Goal: Transaction & Acquisition: Purchase product/service

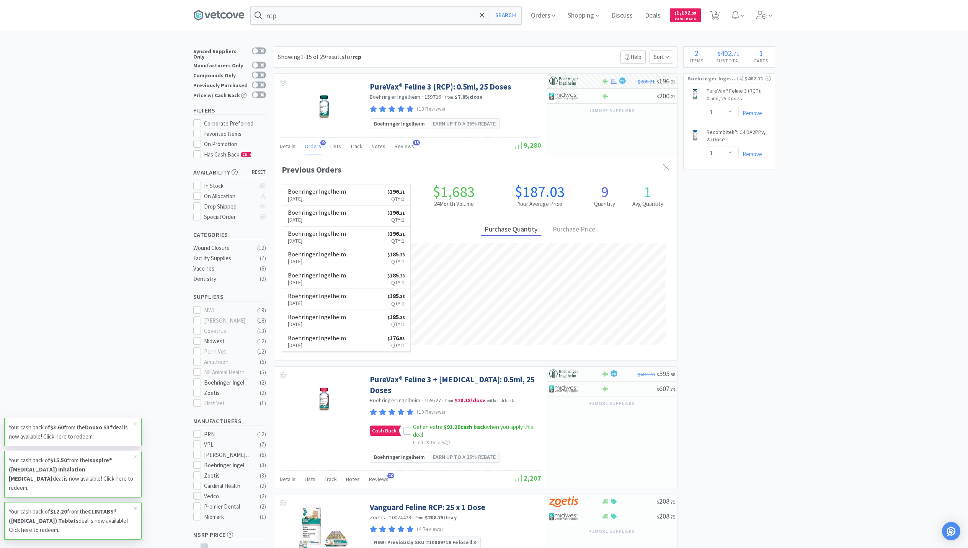
select select "1"
click at [306, 11] on input "rcp" at bounding box center [386, 16] width 271 height 18
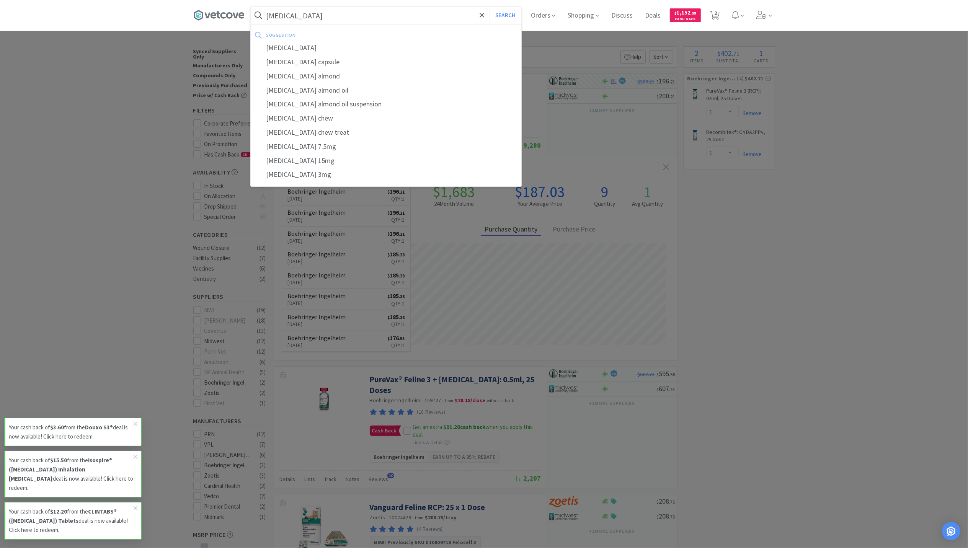
click at [490, 7] on button "Search" at bounding box center [506, 16] width 32 height 18
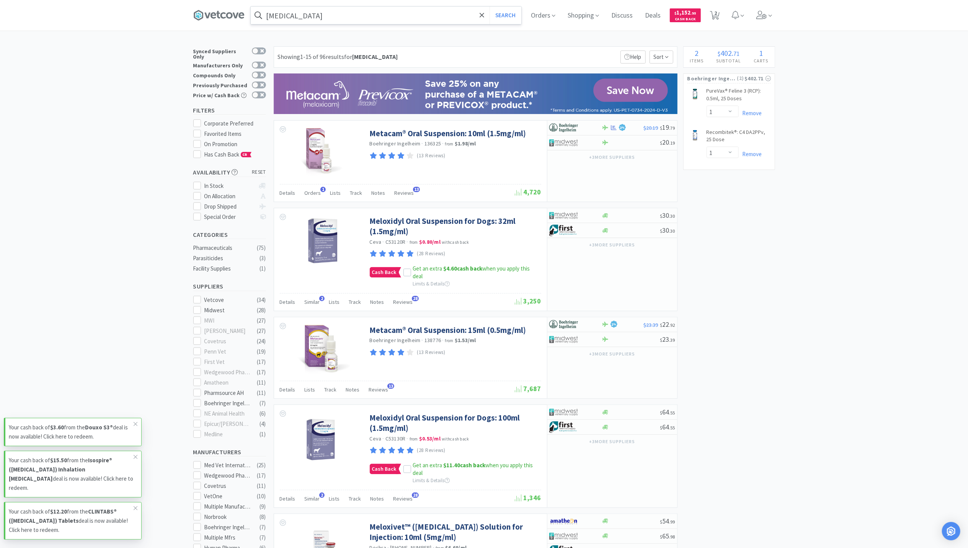
click at [334, 22] on input "[MEDICAL_DATA]" at bounding box center [386, 16] width 271 height 18
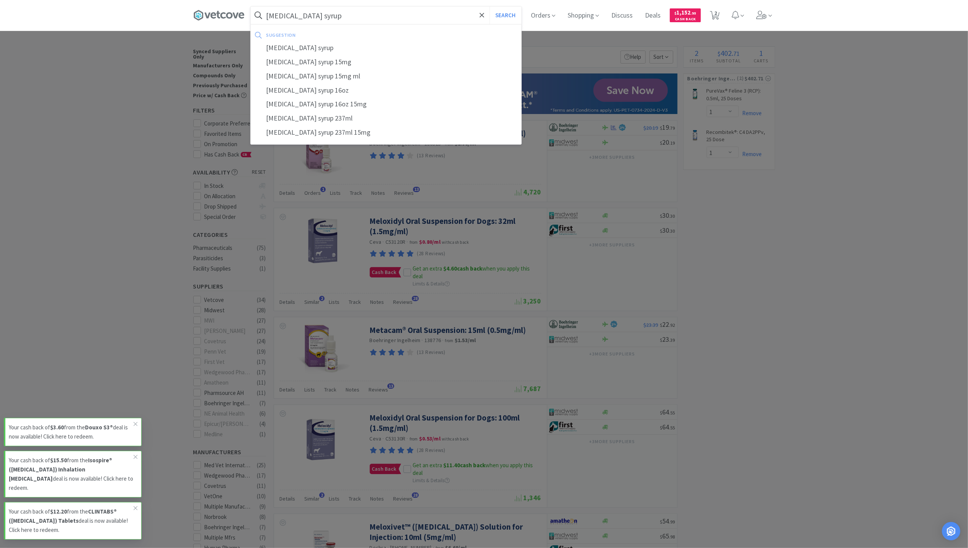
type input "[MEDICAL_DATA] syrup"
click at [490, 7] on button "Search" at bounding box center [506, 16] width 32 height 18
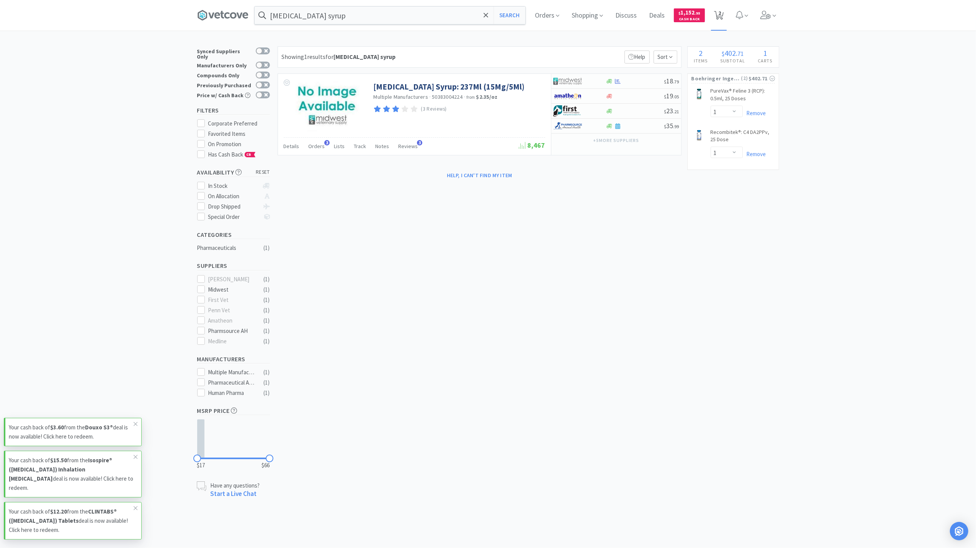
click at [718, 11] on span "2" at bounding box center [719, 13] width 3 height 31
select select "1"
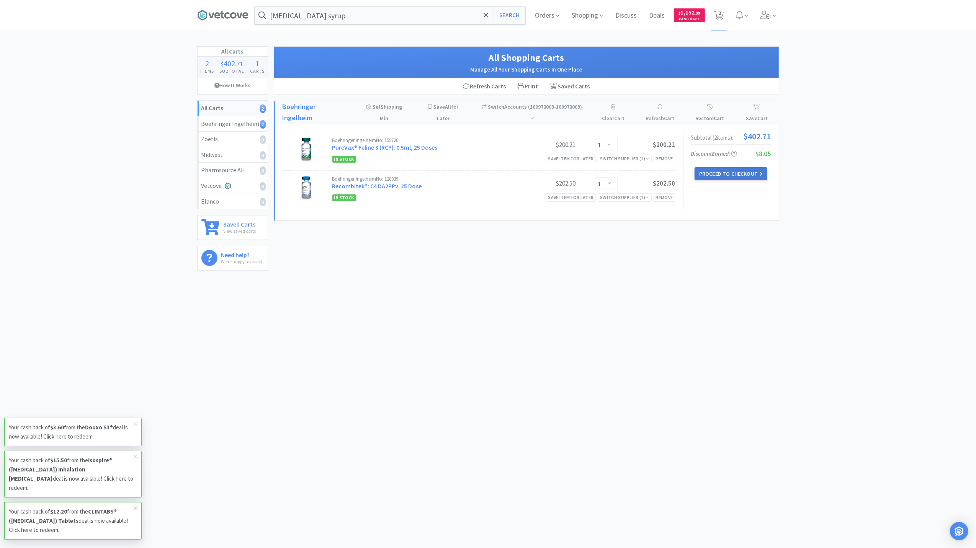
click at [746, 170] on button "Proceed to Checkout" at bounding box center [731, 173] width 73 height 13
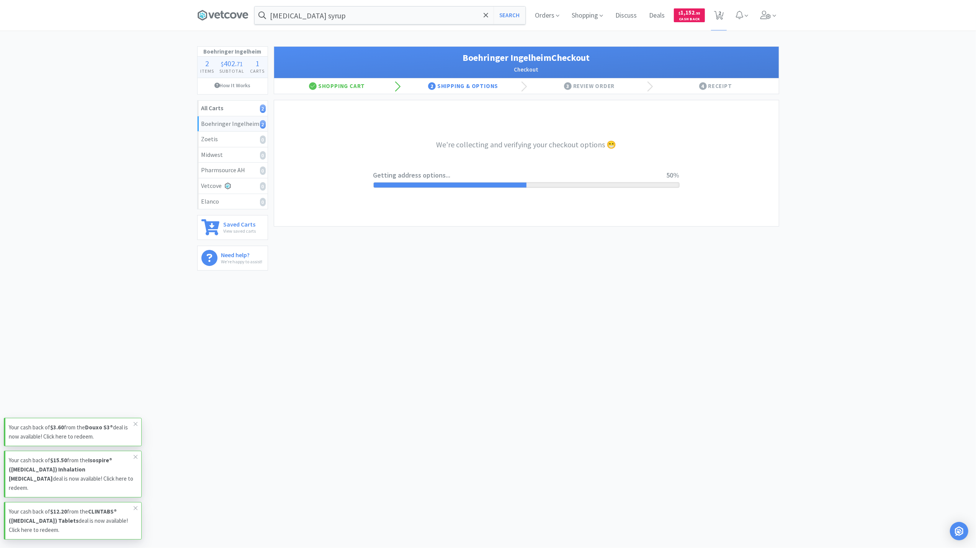
select select "invoice"
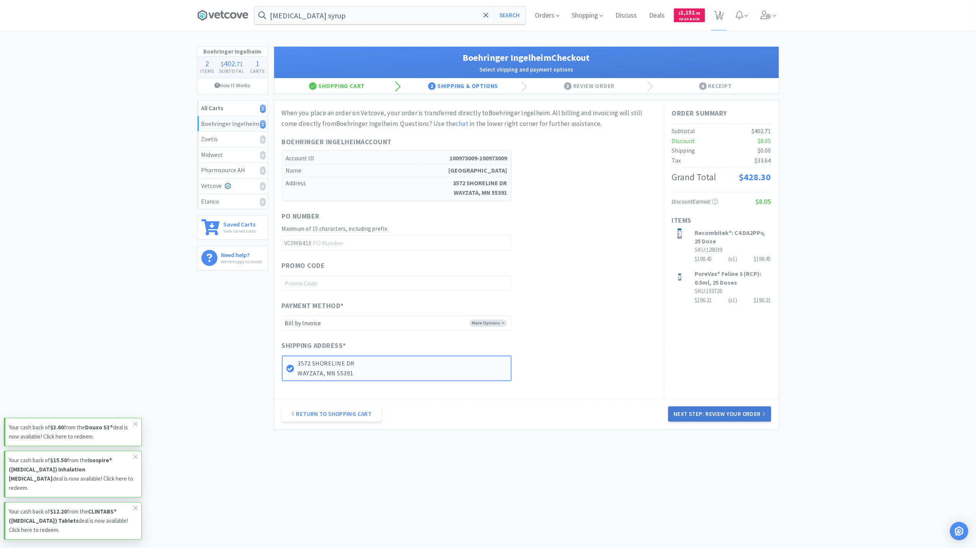
click at [738, 413] on button "Next Step: Review Your Order" at bounding box center [719, 414] width 103 height 15
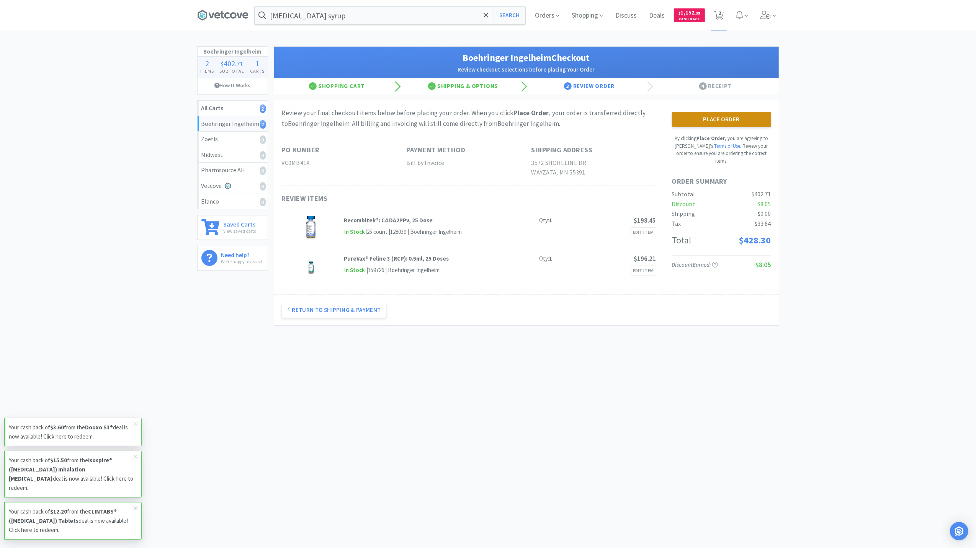
click at [742, 115] on button "Place Order" at bounding box center [721, 119] width 99 height 15
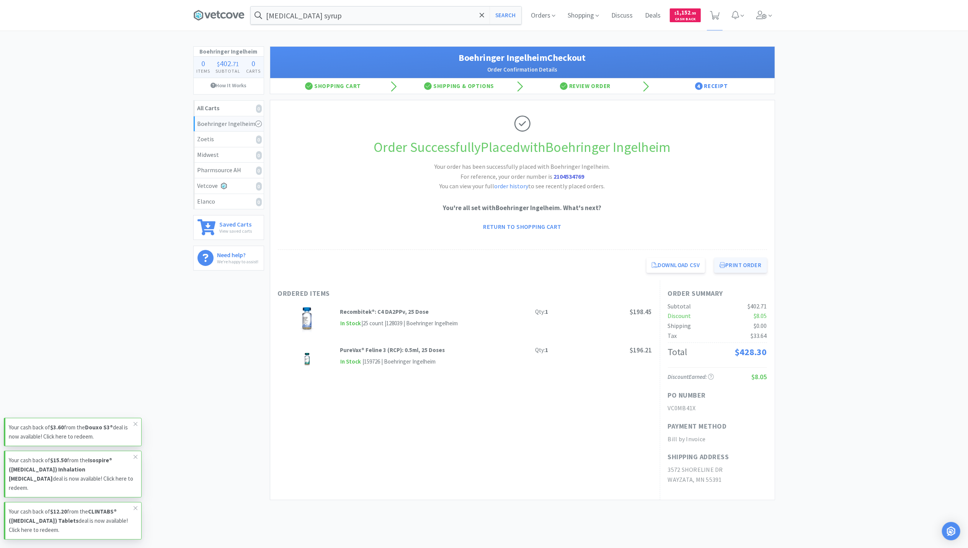
click at [745, 264] on button "Print Order" at bounding box center [740, 265] width 52 height 15
click at [767, 14] on span at bounding box center [764, 15] width 22 height 31
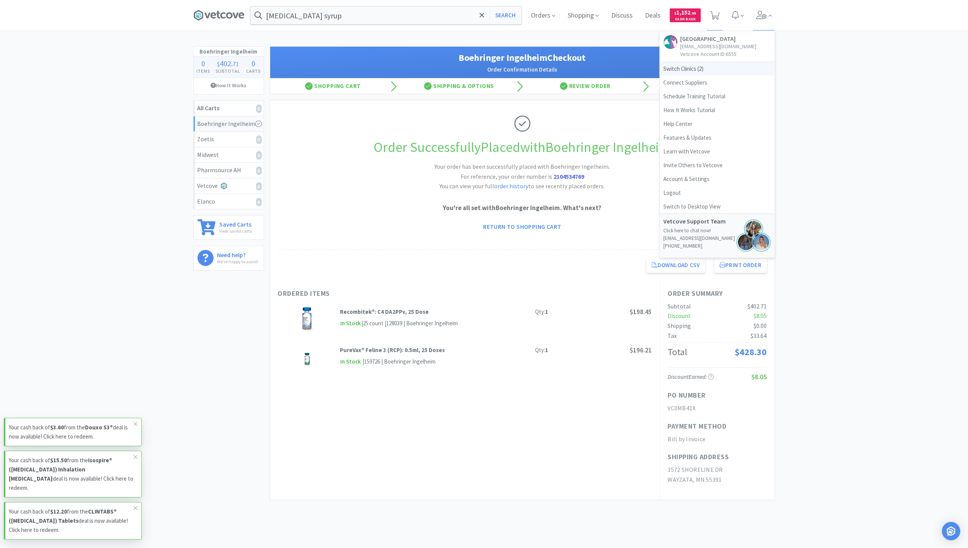
click at [681, 76] on span "Switch Clinics ( 2 )" at bounding box center [717, 69] width 115 height 14
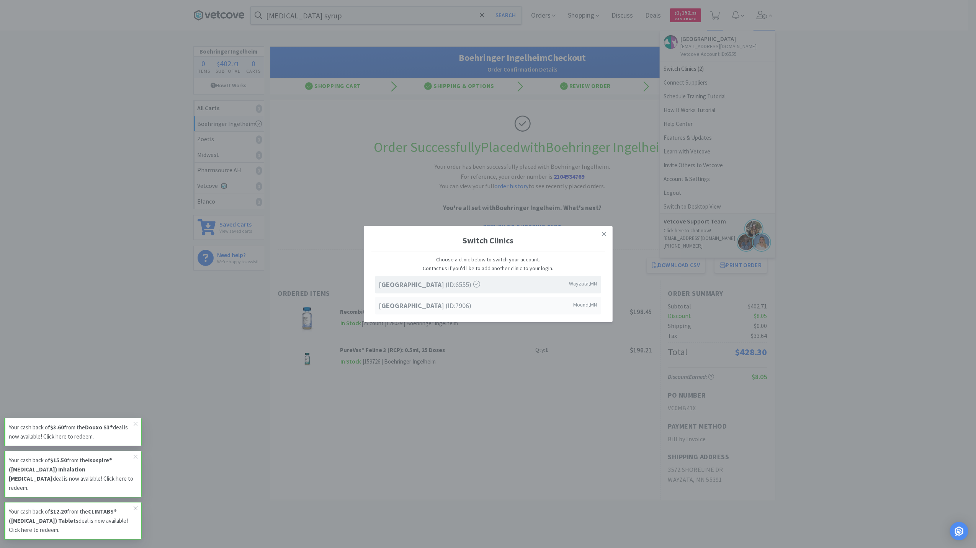
click at [412, 311] on span "Westonka Animal Hospital (ID: 7906 )" at bounding box center [425, 305] width 93 height 11
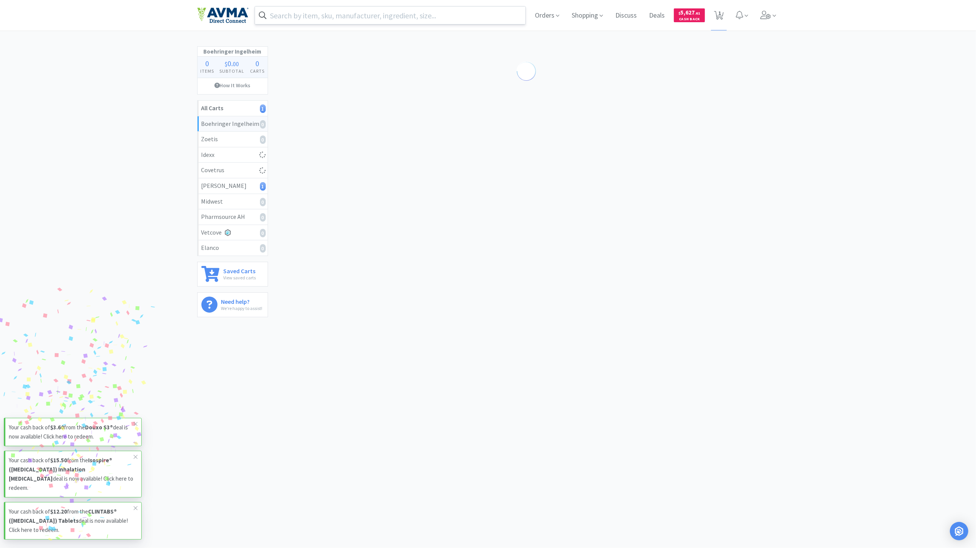
click at [419, 16] on input "text" at bounding box center [390, 16] width 271 height 18
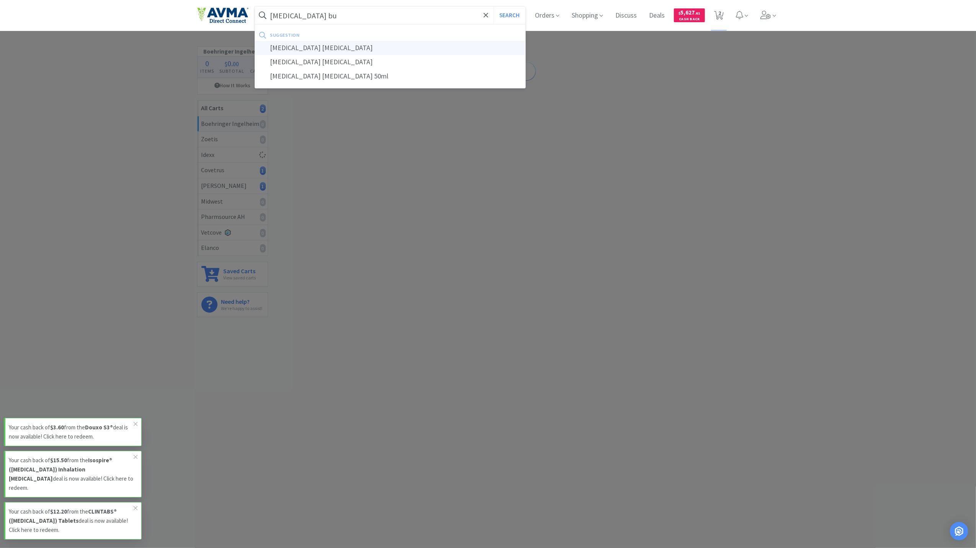
click at [306, 47] on div "[MEDICAL_DATA] [MEDICAL_DATA]" at bounding box center [390, 48] width 271 height 14
type input "[MEDICAL_DATA] [MEDICAL_DATA]"
select select "6"
select select "1"
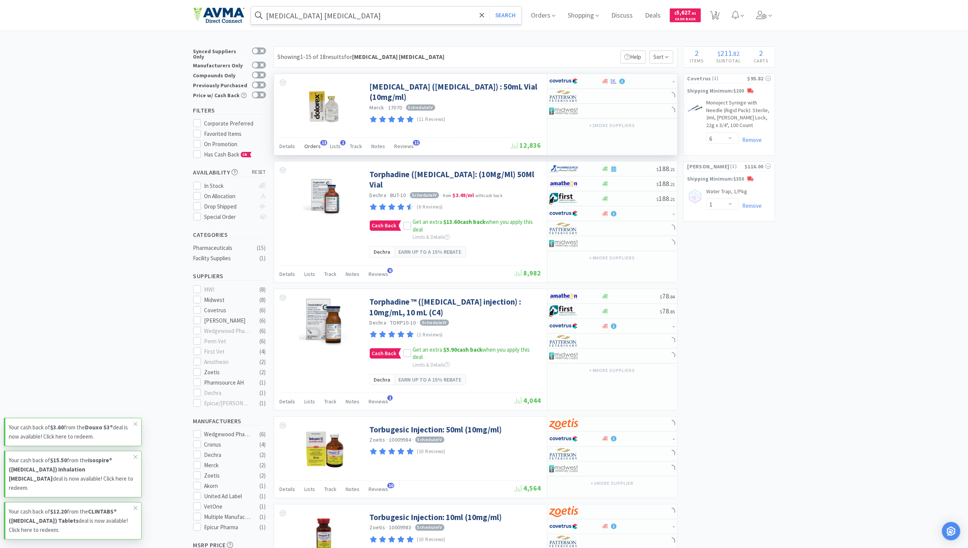
click at [312, 145] on span "Orders" at bounding box center [313, 146] width 16 height 7
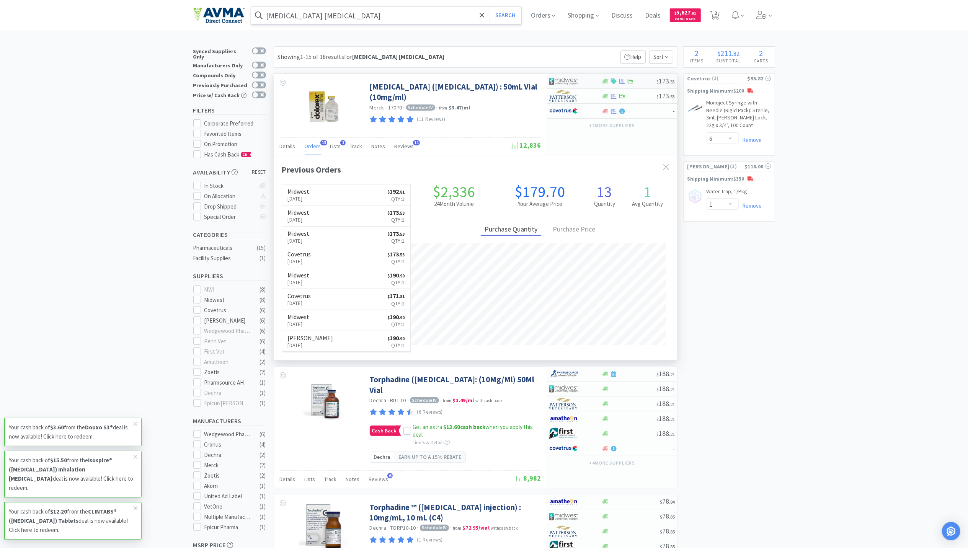
scroll to position [206, 403]
click at [623, 80] on icon at bounding box center [622, 80] width 6 height 5
select select "1"
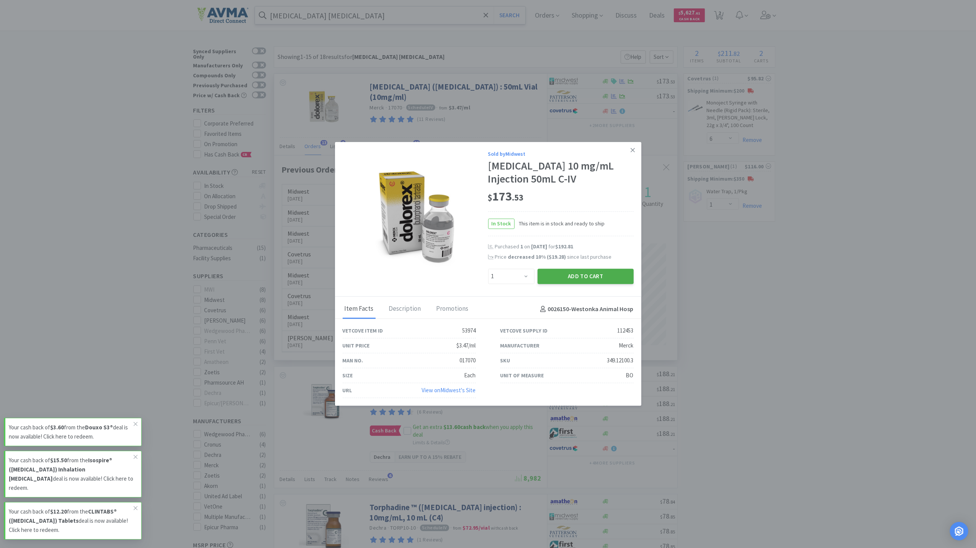
click at [582, 284] on button "Add to Cart" at bounding box center [586, 276] width 96 height 15
select select "1"
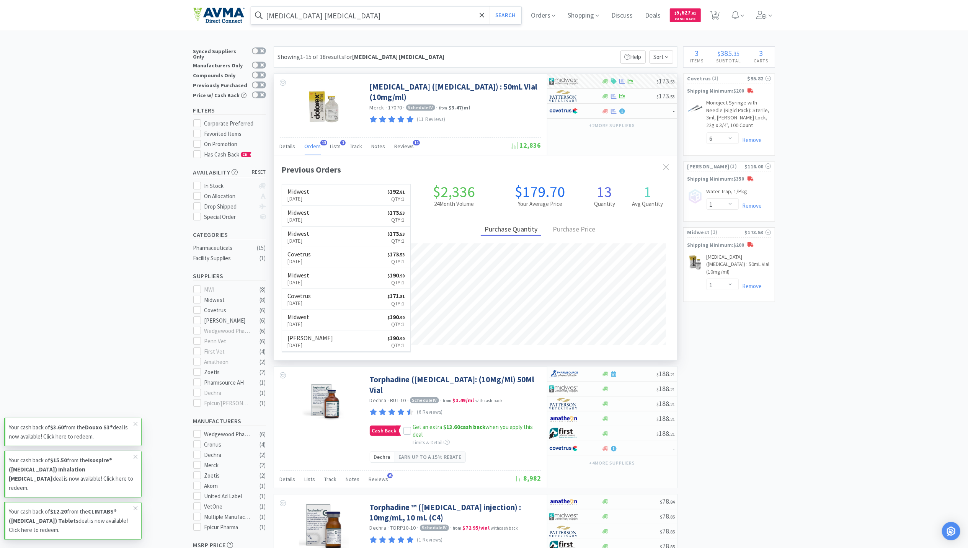
click at [369, 21] on input "[MEDICAL_DATA] [MEDICAL_DATA]" at bounding box center [386, 16] width 271 height 18
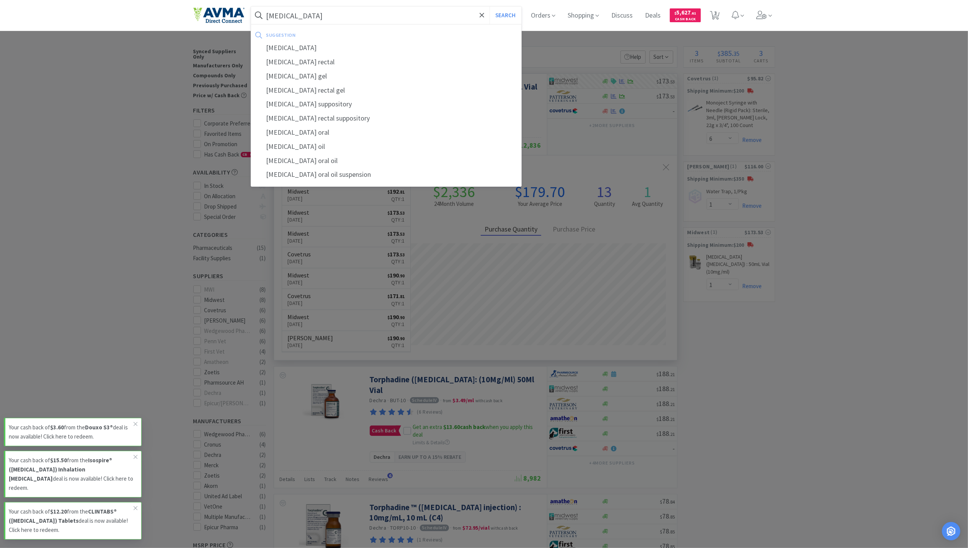
type input "[MEDICAL_DATA]"
click at [490, 7] on button "Search" at bounding box center [506, 16] width 32 height 18
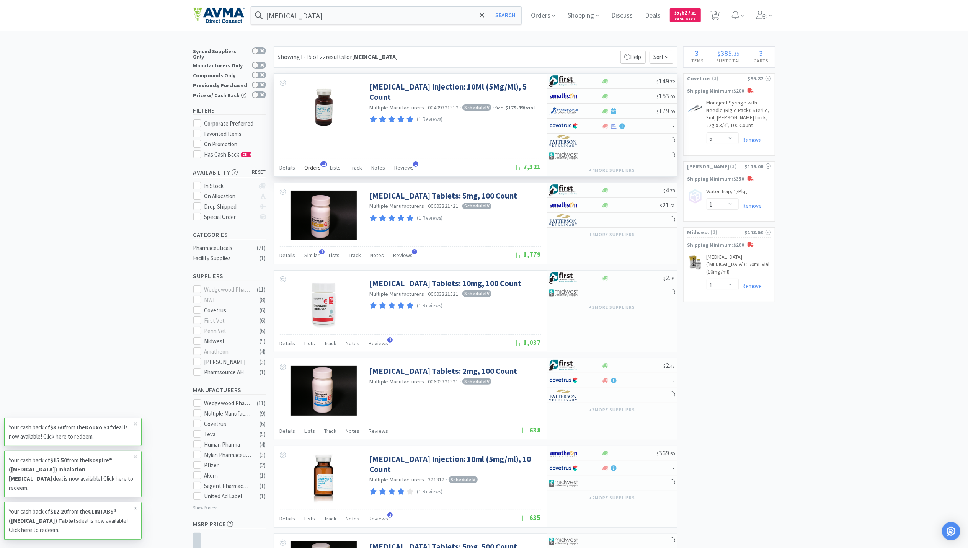
click at [306, 165] on div "Orders 11" at bounding box center [313, 169] width 16 height 15
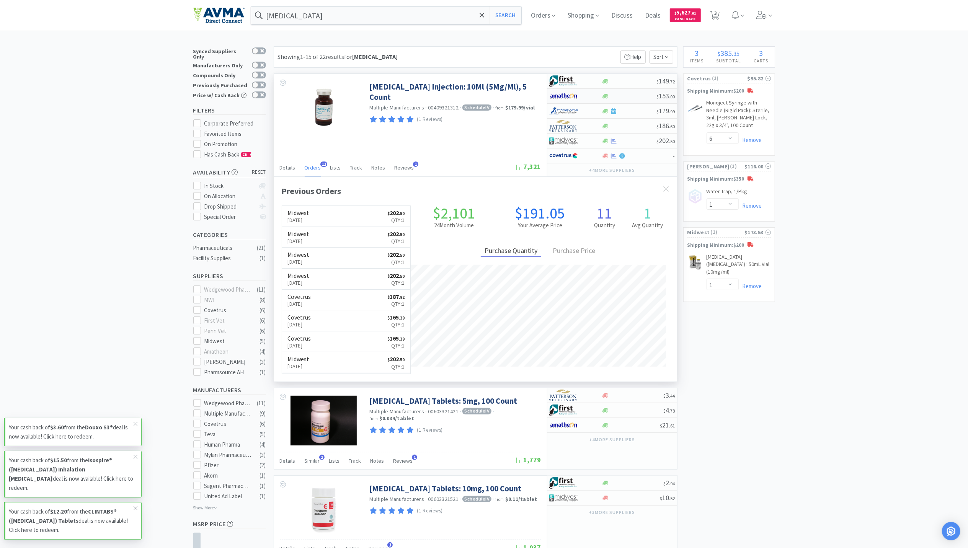
scroll to position [206, 403]
click at [613, 143] on icon at bounding box center [614, 140] width 6 height 5
select select "1"
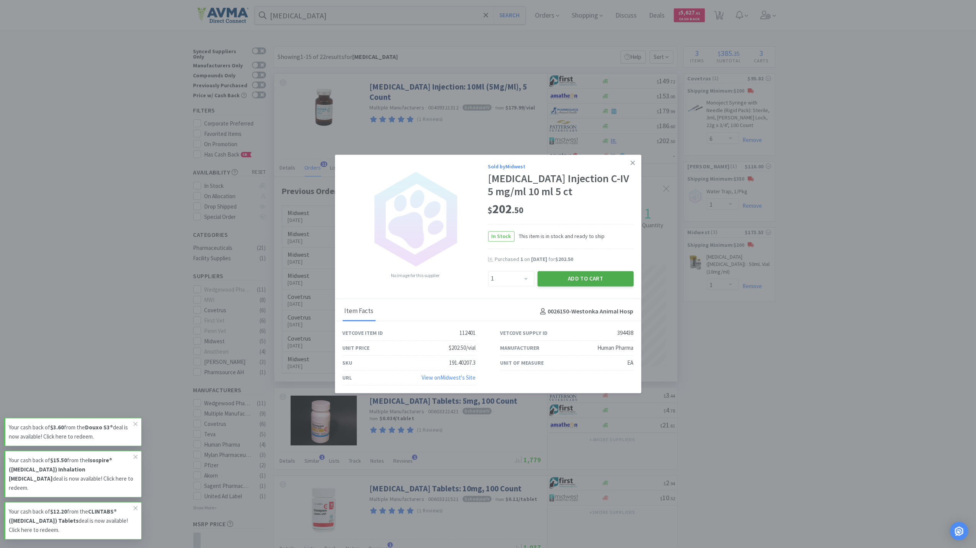
click at [573, 279] on button "Add to Cart" at bounding box center [586, 278] width 96 height 15
select select "1"
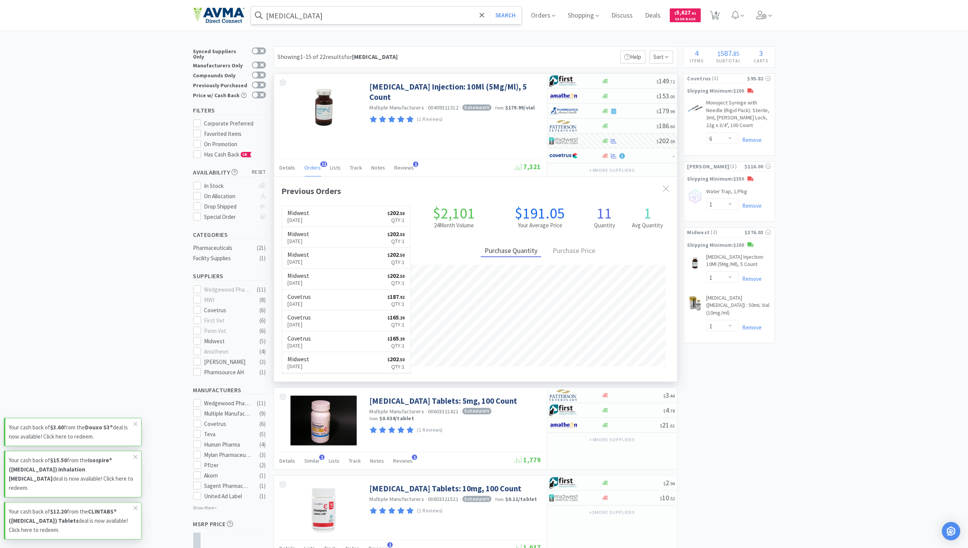
click at [349, 14] on input "[MEDICAL_DATA]" at bounding box center [386, 16] width 271 height 18
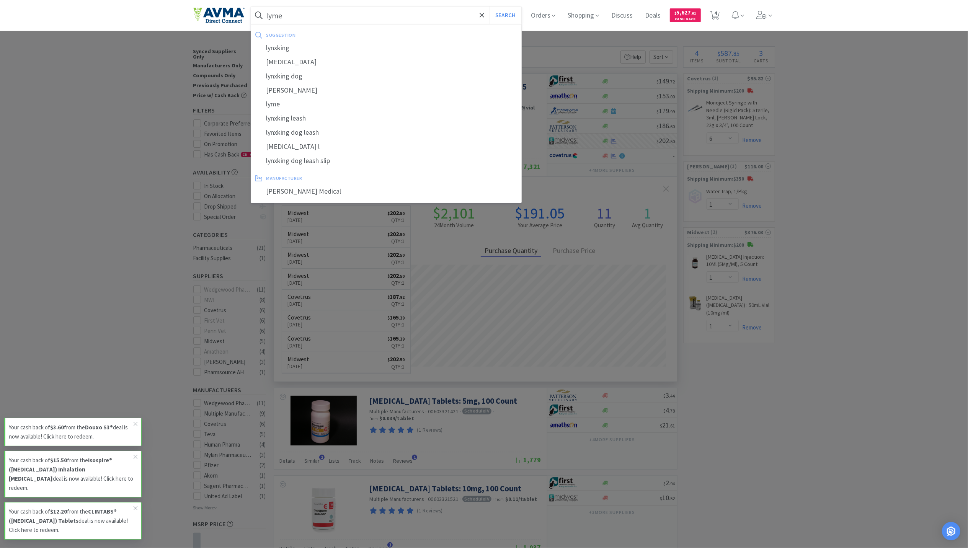
click at [490, 7] on button "Search" at bounding box center [506, 16] width 32 height 18
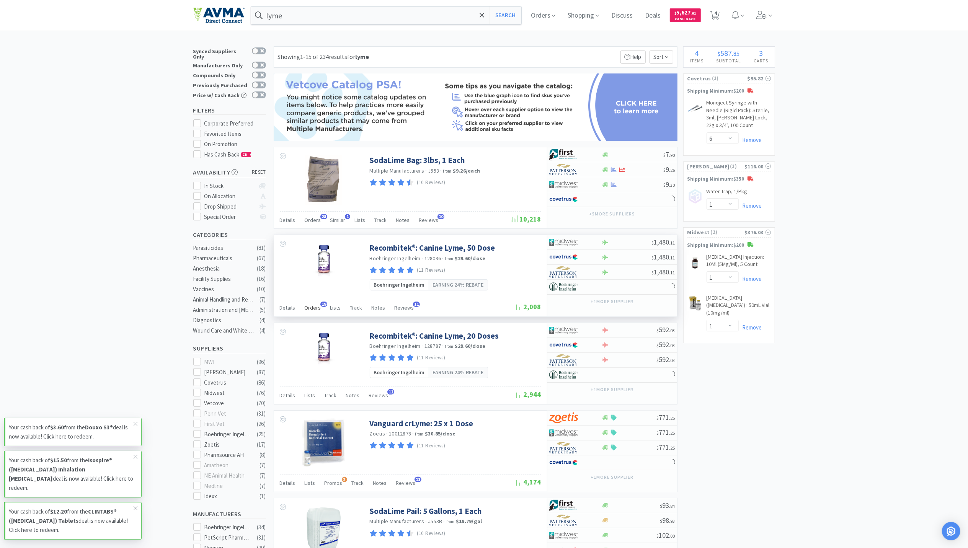
click at [315, 311] on span "Orders" at bounding box center [313, 307] width 16 height 7
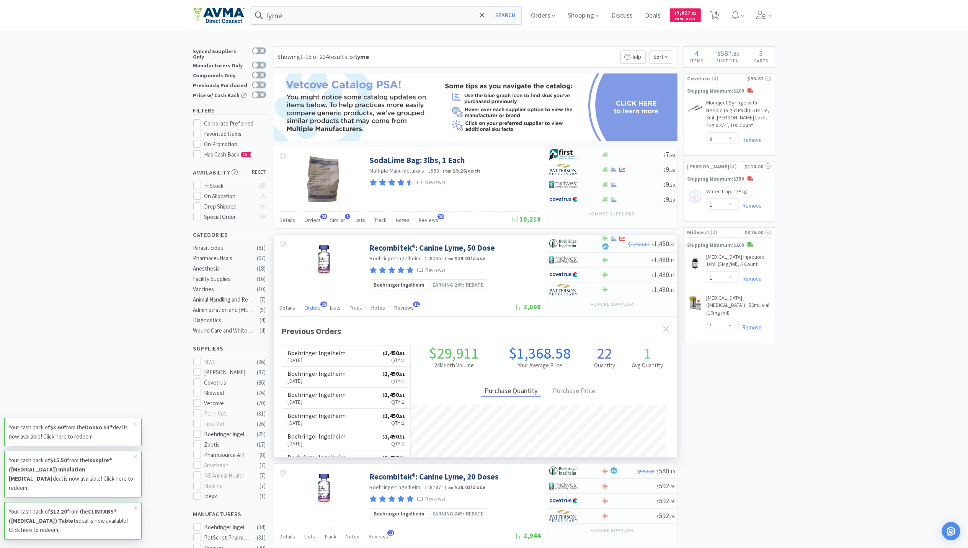
scroll to position [206, 403]
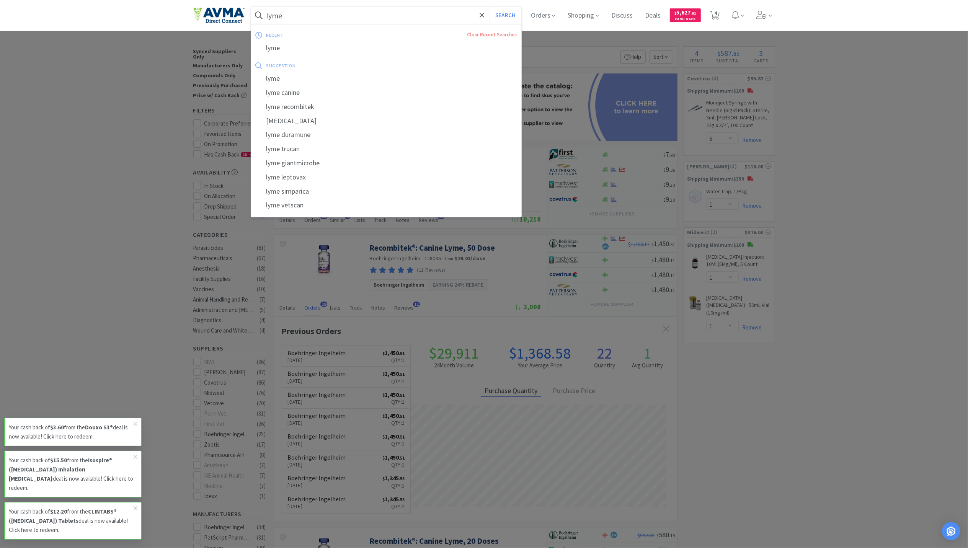
click at [332, 9] on input "lyme" at bounding box center [386, 16] width 271 height 18
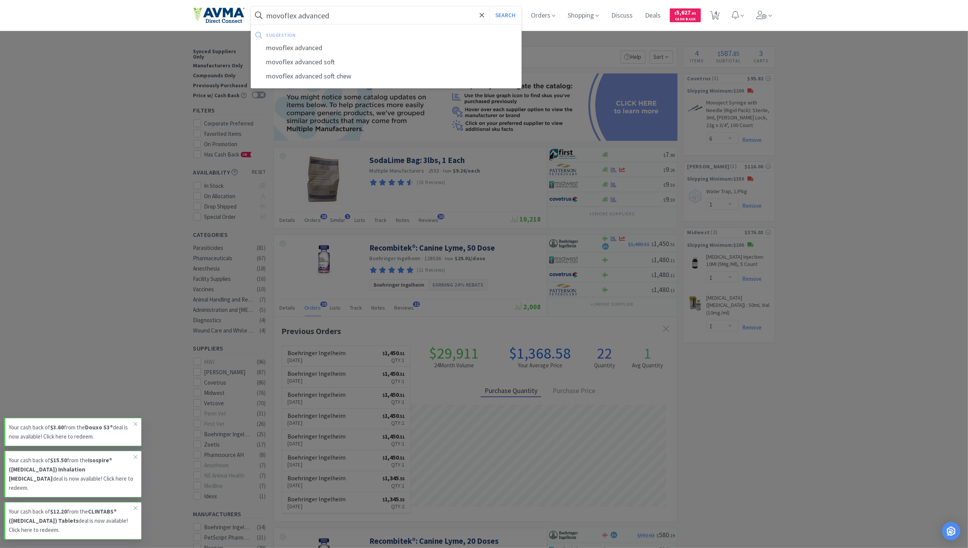
type input "movoflex advanced"
click at [490, 7] on button "Search" at bounding box center [506, 16] width 32 height 18
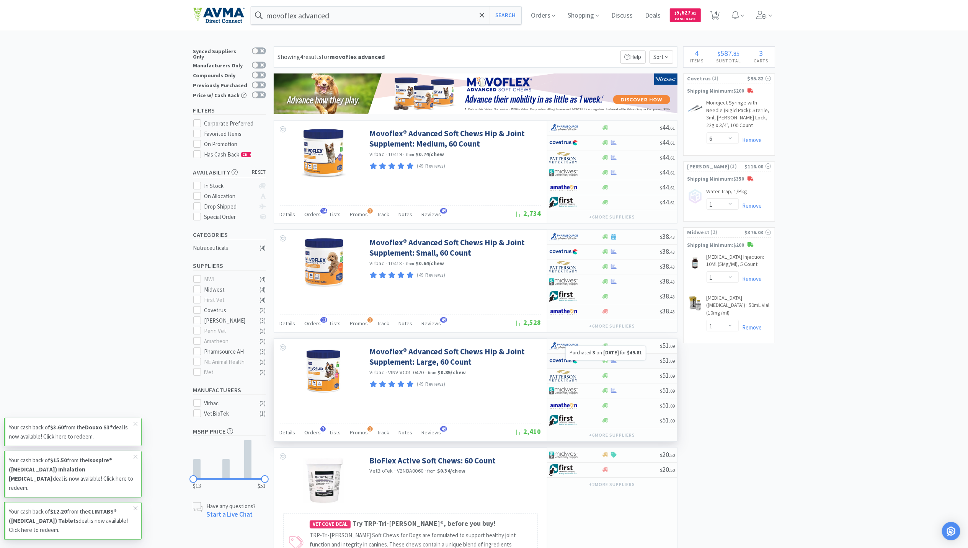
click at [611, 364] on icon at bounding box center [614, 361] width 6 height 6
select select "1"
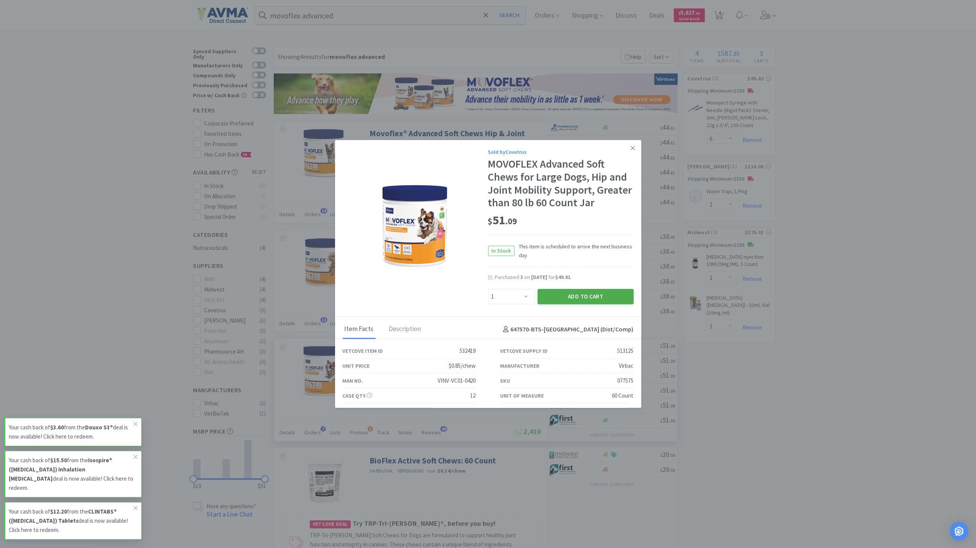
click at [567, 304] on button "Add to Cart" at bounding box center [586, 296] width 96 height 15
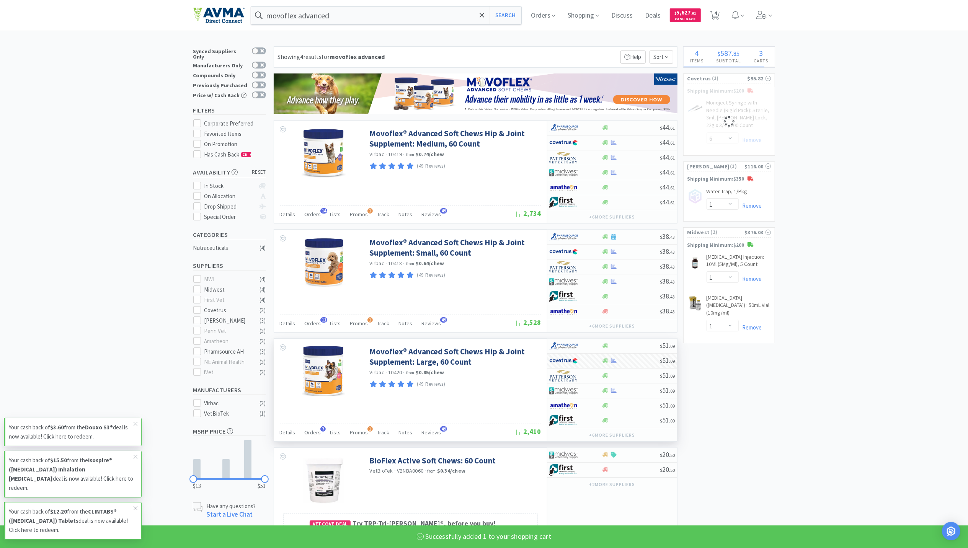
select select "1"
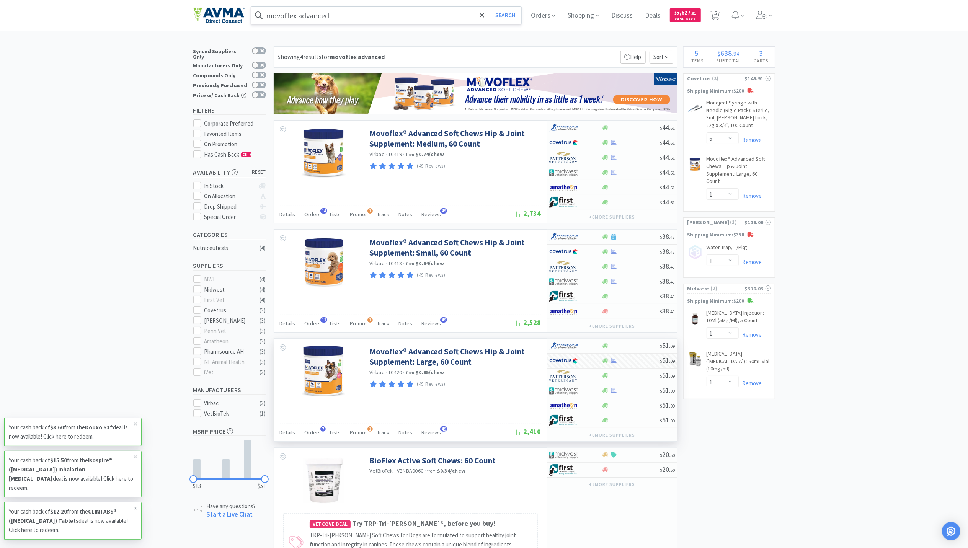
click at [382, 11] on input "movoflex advanced" at bounding box center [386, 16] width 271 height 18
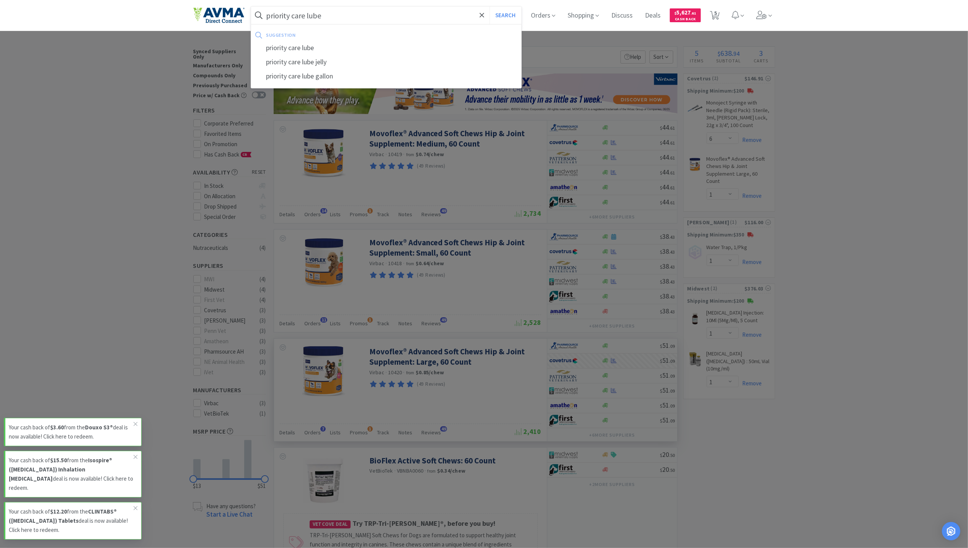
type input "priority care lube"
click at [490, 7] on button "Search" at bounding box center [506, 16] width 32 height 18
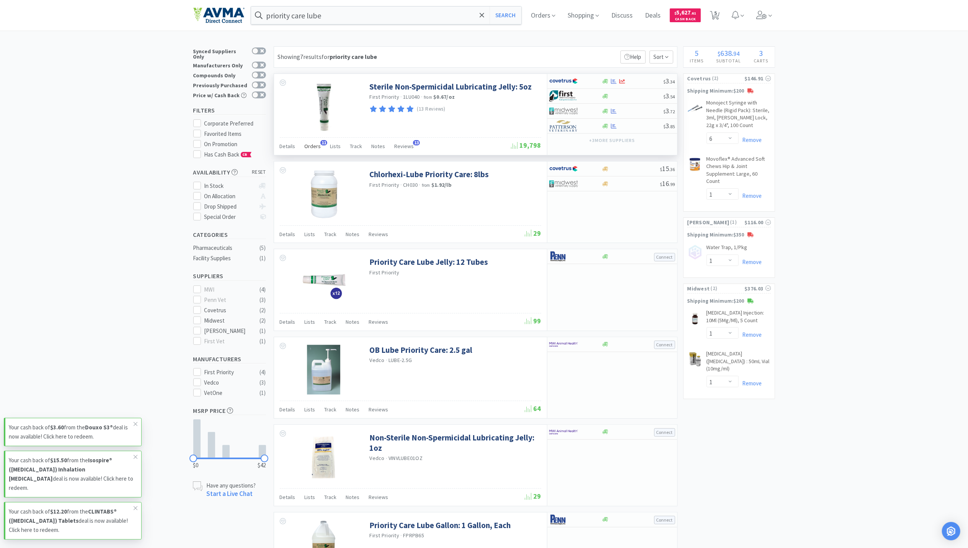
click at [315, 147] on span "Orders" at bounding box center [313, 146] width 16 height 7
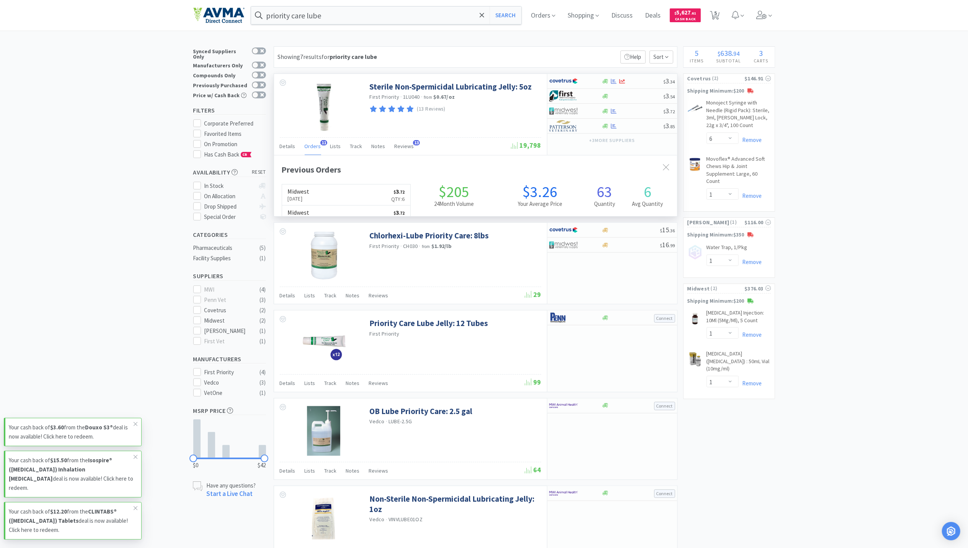
scroll to position [206, 403]
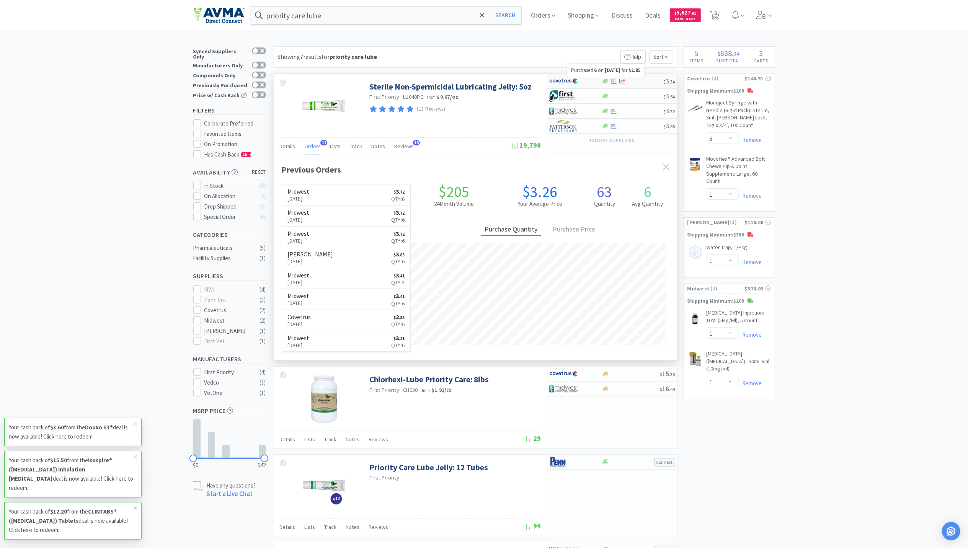
click at [613, 80] on icon at bounding box center [614, 80] width 6 height 5
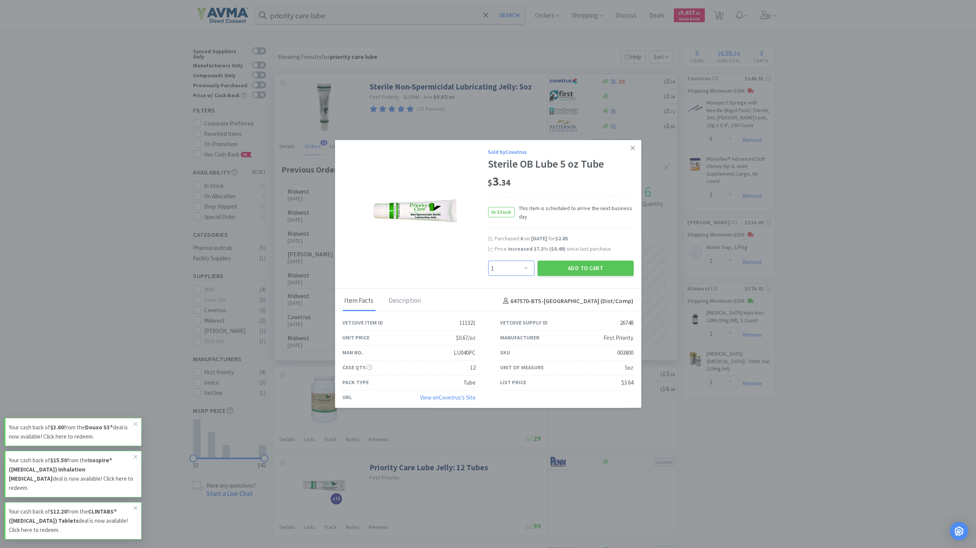
click at [521, 273] on select "Enter Quantity 1 2 3 4 5 6 7 8 9 10 11 12 13 14 15 16 17 18 19 20 Enter Quantity" at bounding box center [511, 268] width 46 height 15
select select "6"
click at [488, 261] on select "Enter Quantity 1 2 3 4 5 6 7 8 9 10 11 12 13 14 15 16 17 18 19 20 Enter Quantity" at bounding box center [511, 268] width 46 height 15
click at [593, 270] on button "Add to Cart" at bounding box center [586, 268] width 96 height 15
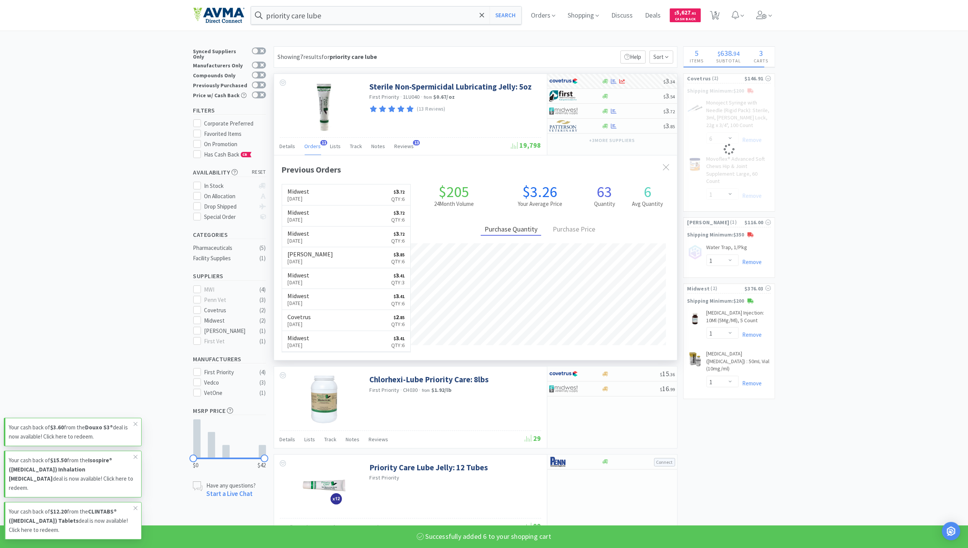
select select "6"
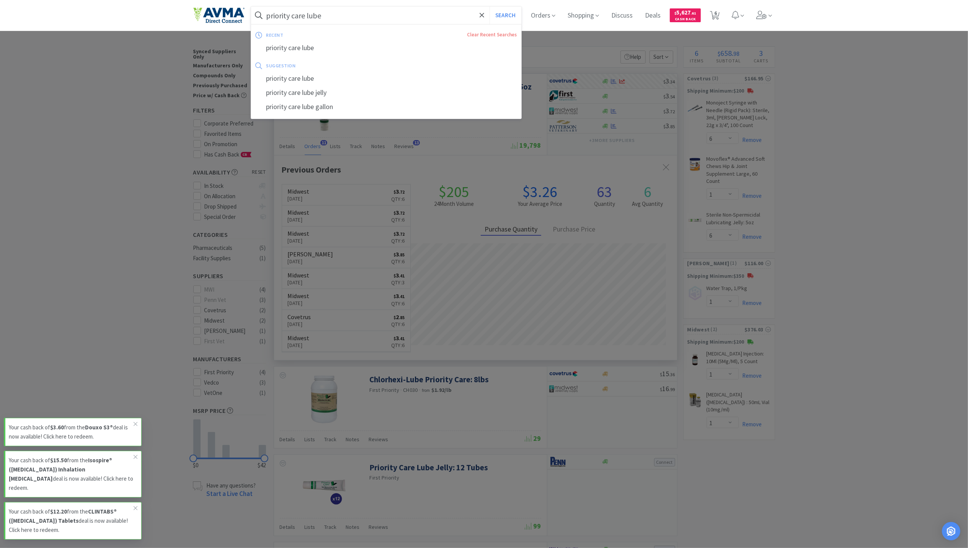
click at [354, 11] on input "priority care lube" at bounding box center [386, 16] width 271 height 18
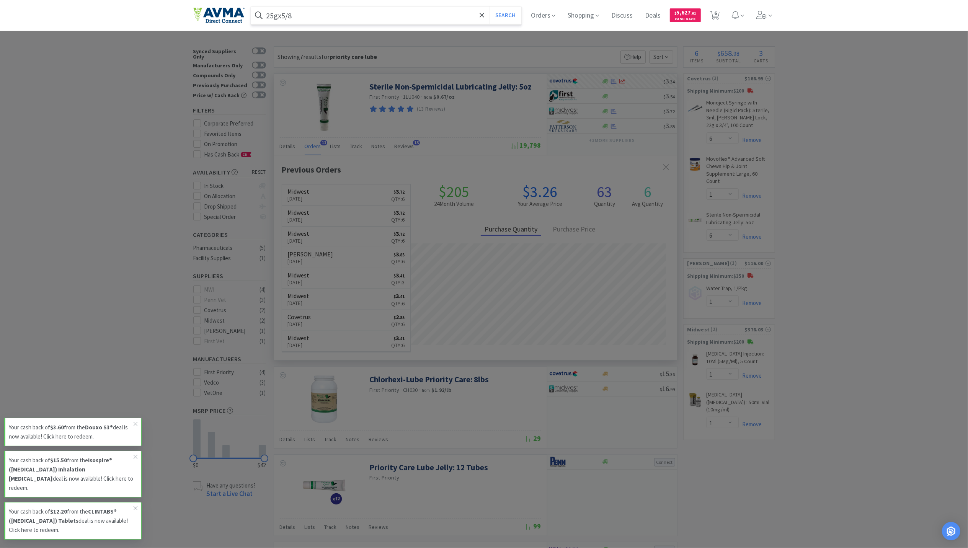
click at [490, 7] on button "Search" at bounding box center [506, 16] width 32 height 18
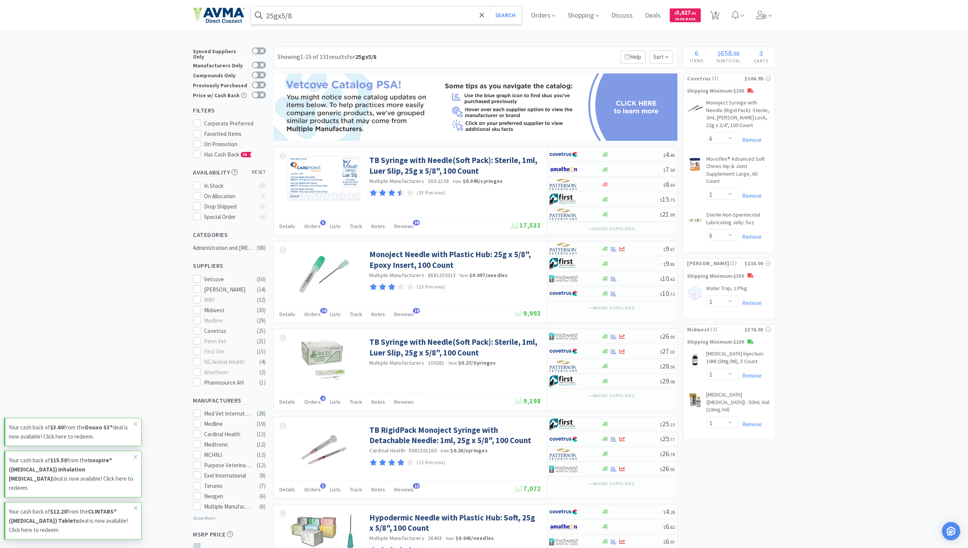
click at [324, 19] on input "25gx5/8" at bounding box center [386, 16] width 271 height 18
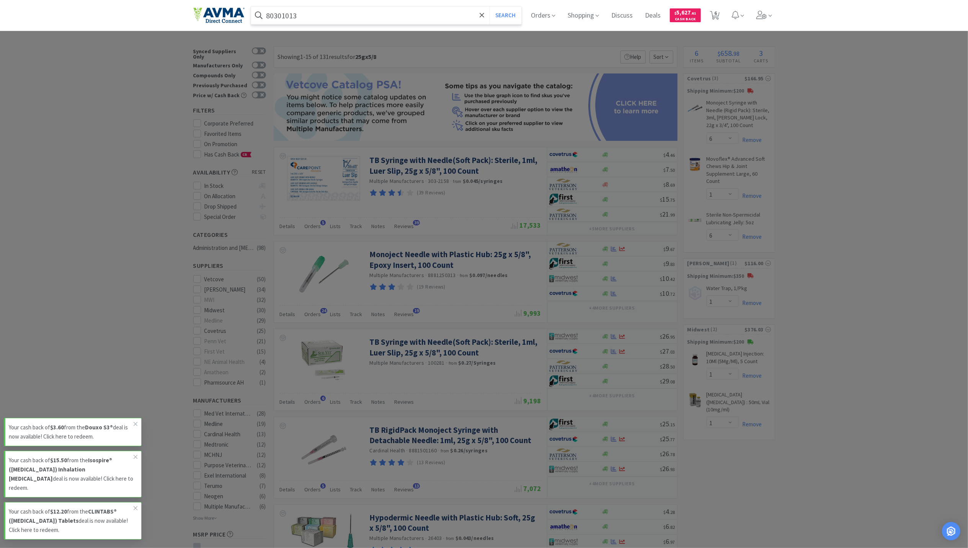
type input "80301013"
click at [490, 7] on button "Search" at bounding box center [506, 16] width 32 height 18
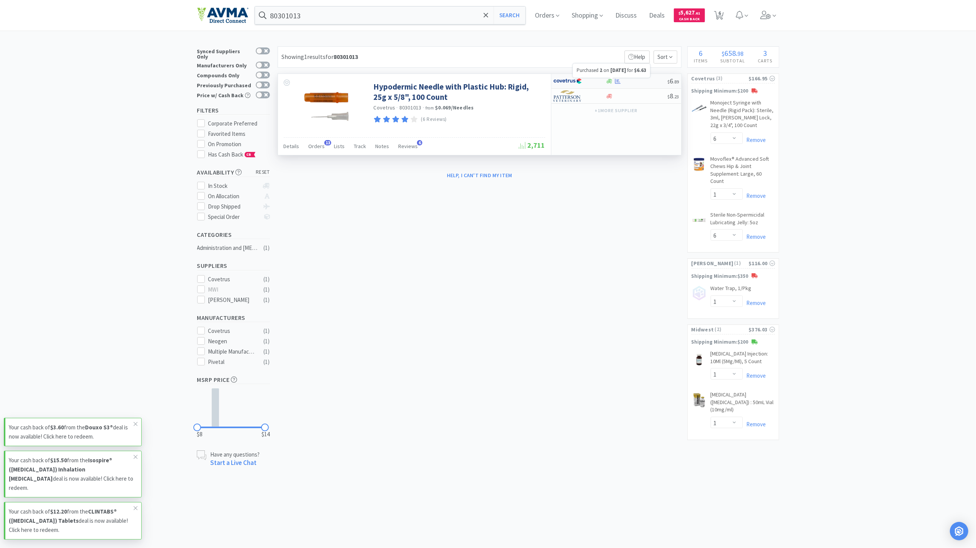
click at [613, 79] on div at bounding box center [611, 79] width 3 height 2
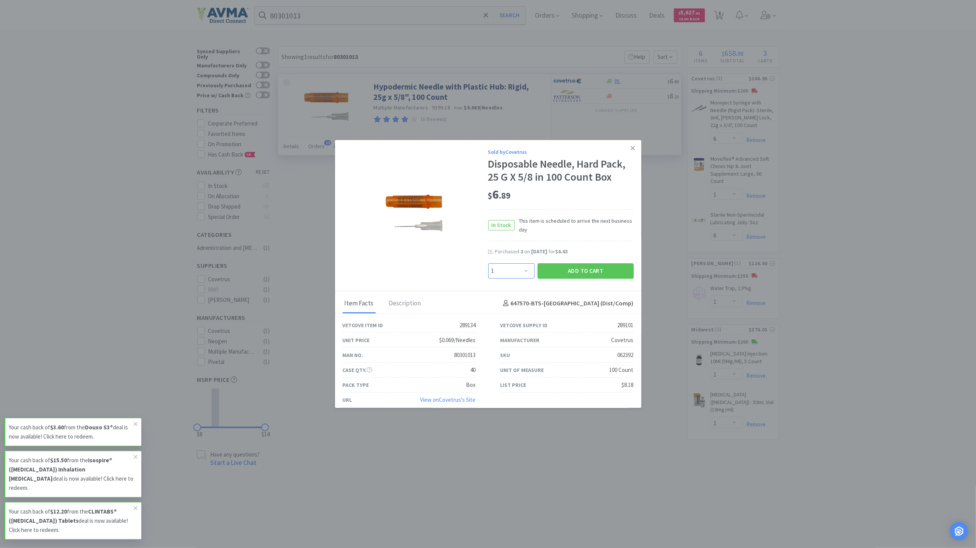
click at [519, 275] on select "Enter Quantity 1 2 3 4 5 6 7 8 9 10 11 12 13 14 15 16 17 18 19 20 Enter Quantity" at bounding box center [511, 270] width 46 height 15
select select "2"
click at [488, 263] on select "Enter Quantity 1 2 3 4 5 6 7 8 9 10 11 12 13 14 15 16 17 18 19 20 Enter Quantity" at bounding box center [511, 270] width 46 height 15
click at [552, 271] on button "Add to Cart" at bounding box center [586, 270] width 96 height 15
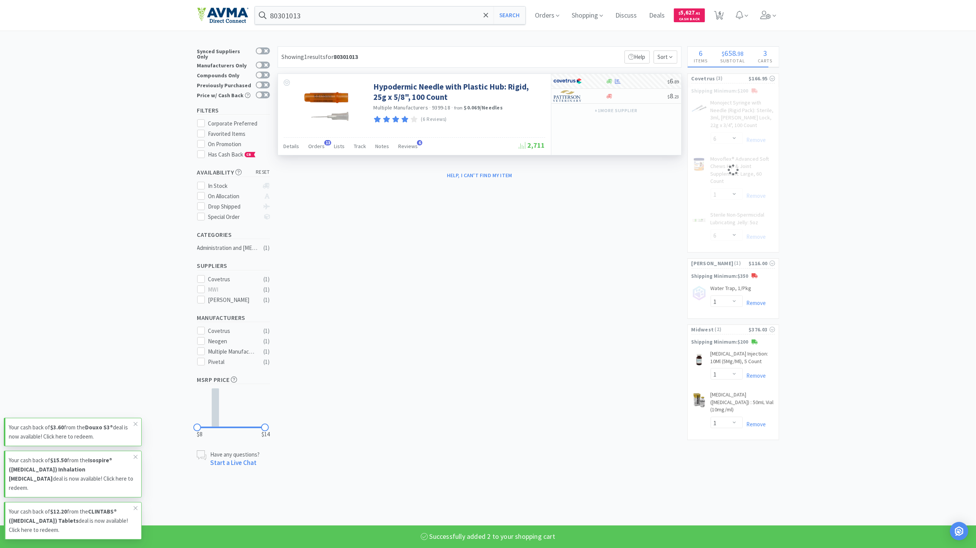
select select "2"
select select "6"
select select "1"
select select "6"
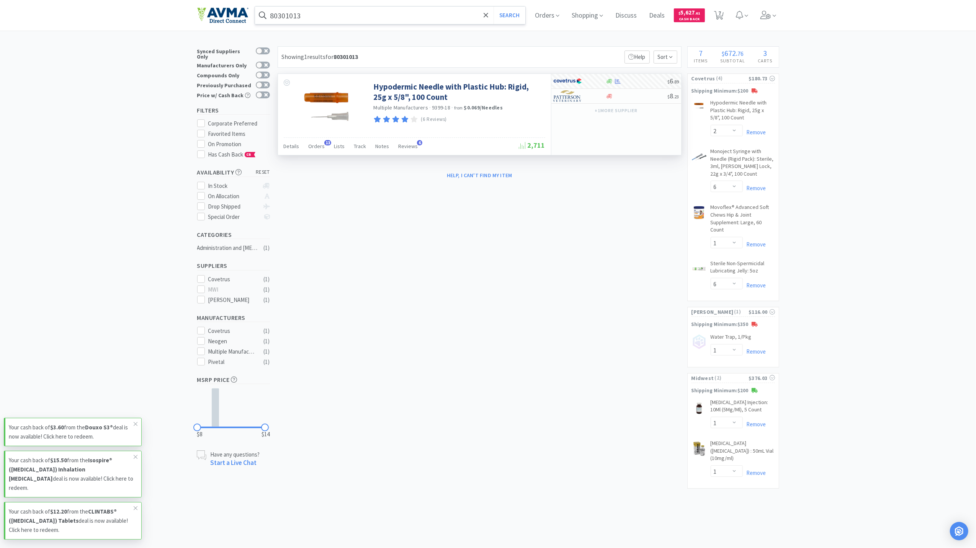
click at [396, 22] on input "80301013" at bounding box center [390, 16] width 271 height 18
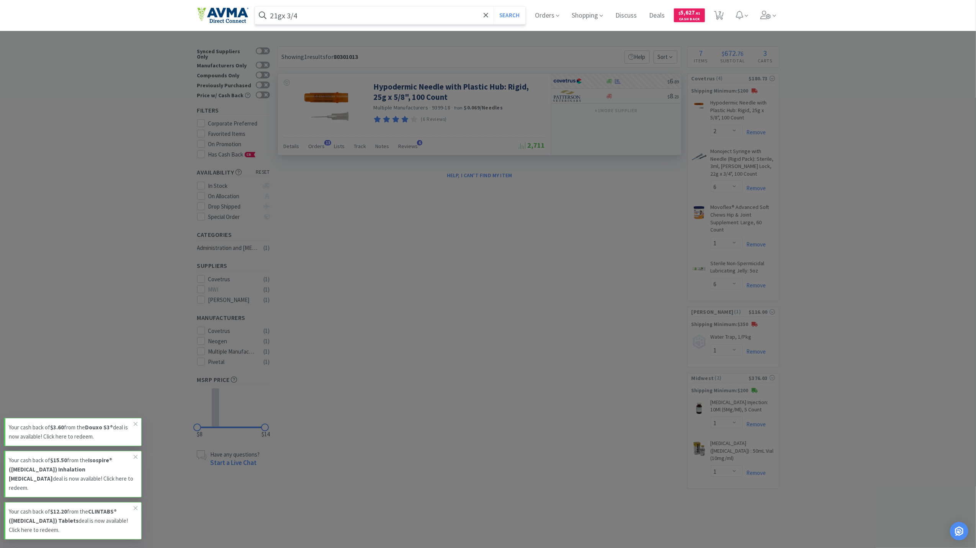
type input "21gx 3/4"
click at [494, 7] on button "Search" at bounding box center [510, 16] width 32 height 18
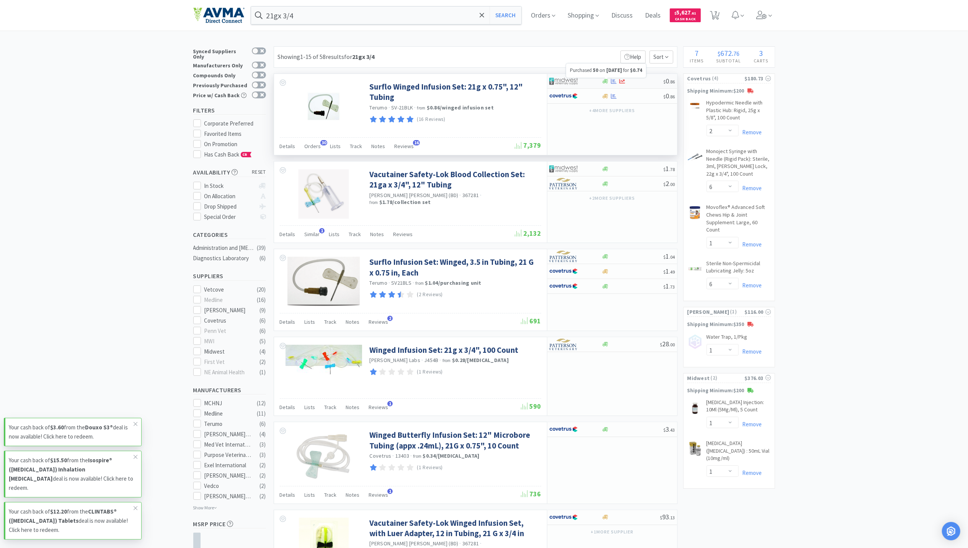
click at [614, 81] on icon at bounding box center [614, 80] width 6 height 5
select select "1"
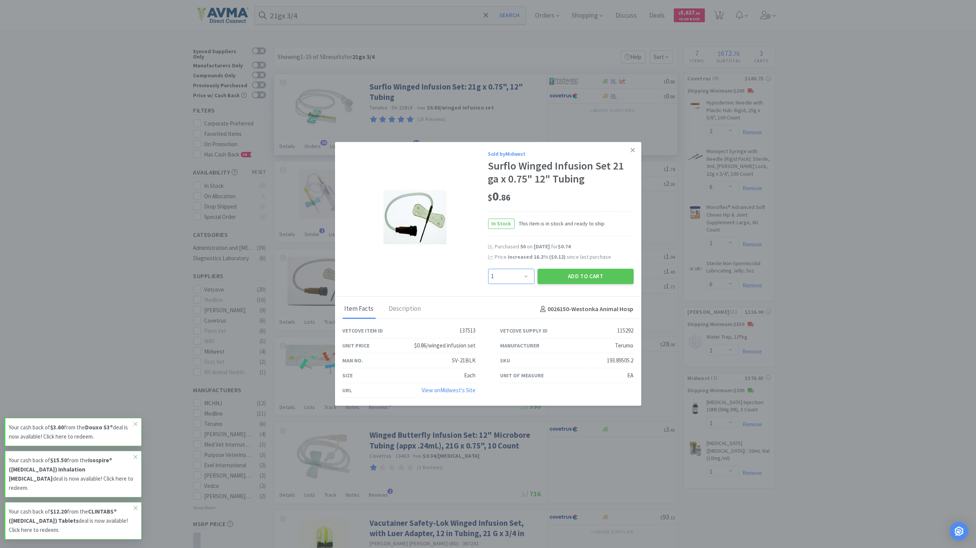
click at [515, 281] on select "Enter Quantity 1 2 3 4 5 6 7 8 9 10 11 12 13 14 15 16 17 18 19 20 Enter Quantity" at bounding box center [511, 276] width 46 height 15
type input "50"
click at [582, 277] on button "Add to Cart" at bounding box center [586, 275] width 96 height 15
select select "50"
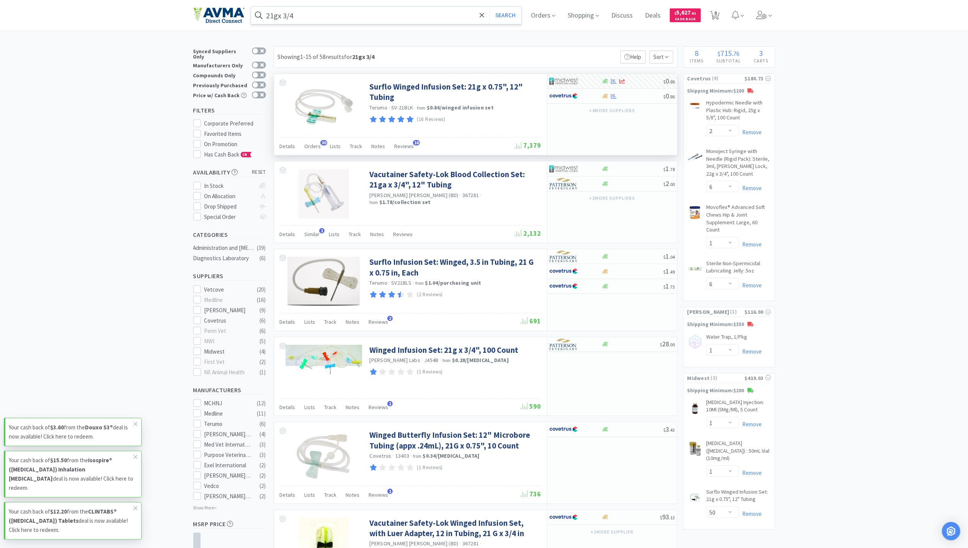
click at [310, 19] on input "21gx 3/4" at bounding box center [386, 16] width 271 height 18
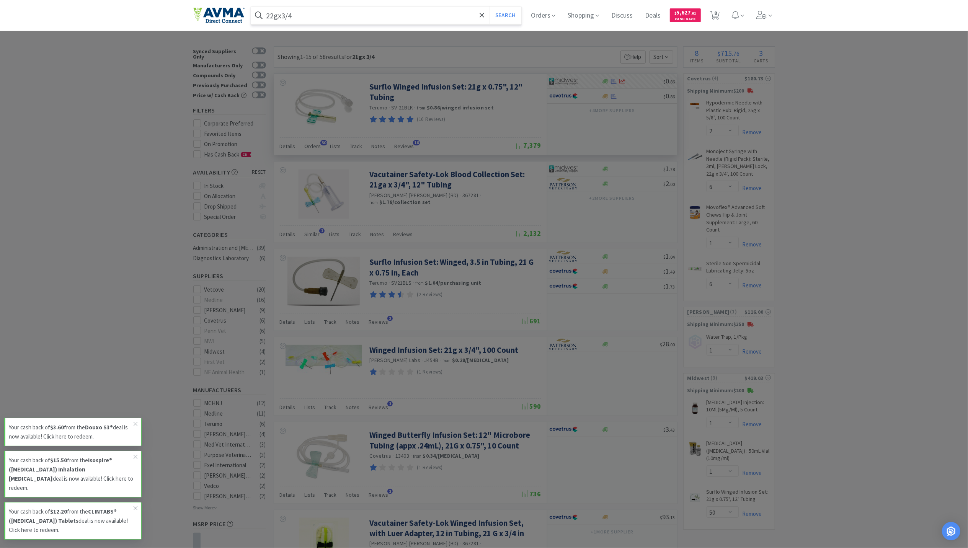
click at [490, 7] on button "Search" at bounding box center [506, 16] width 32 height 18
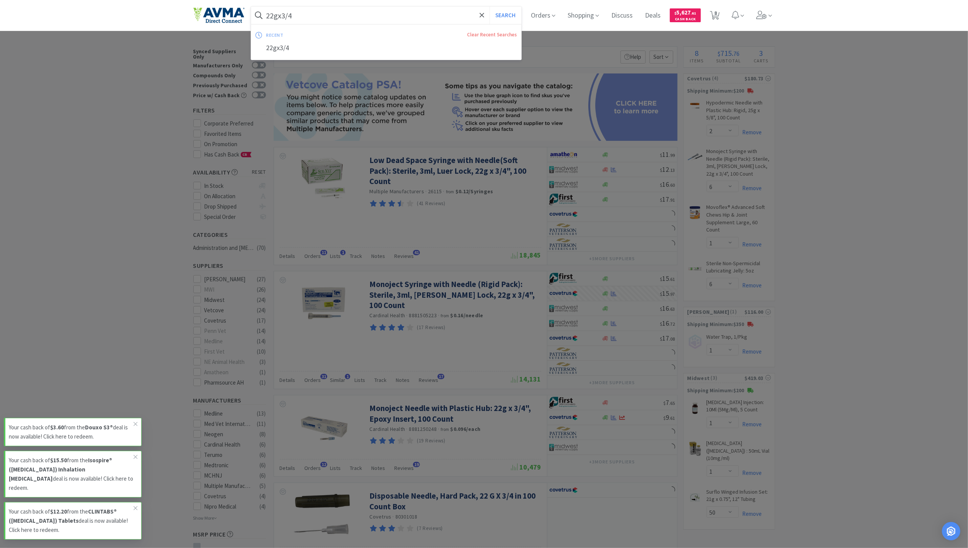
click at [311, 20] on input "22gx3/4" at bounding box center [386, 16] width 271 height 18
click at [308, 16] on input "22gx3/4" at bounding box center [386, 16] width 271 height 18
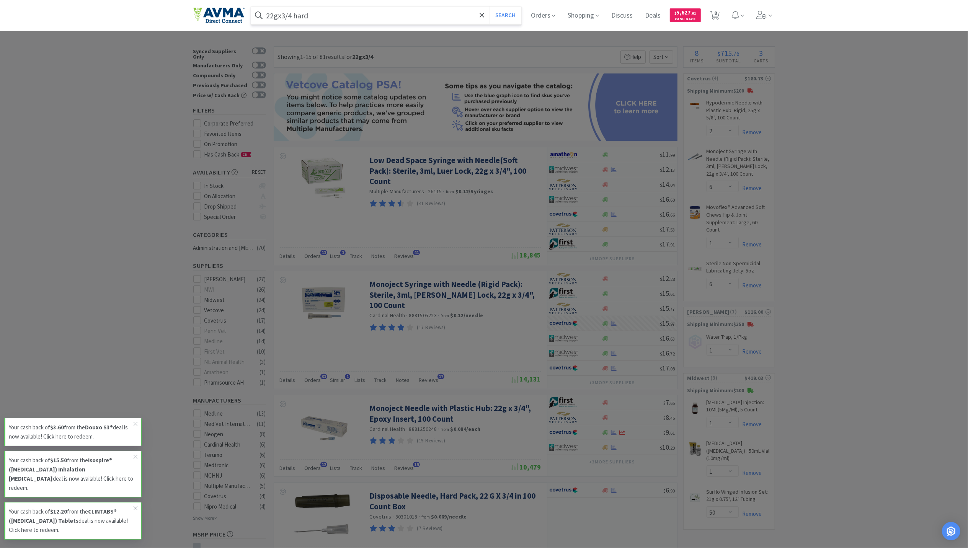
type input "22gx3/4 hard"
click at [490, 7] on button "Search" at bounding box center [506, 16] width 32 height 18
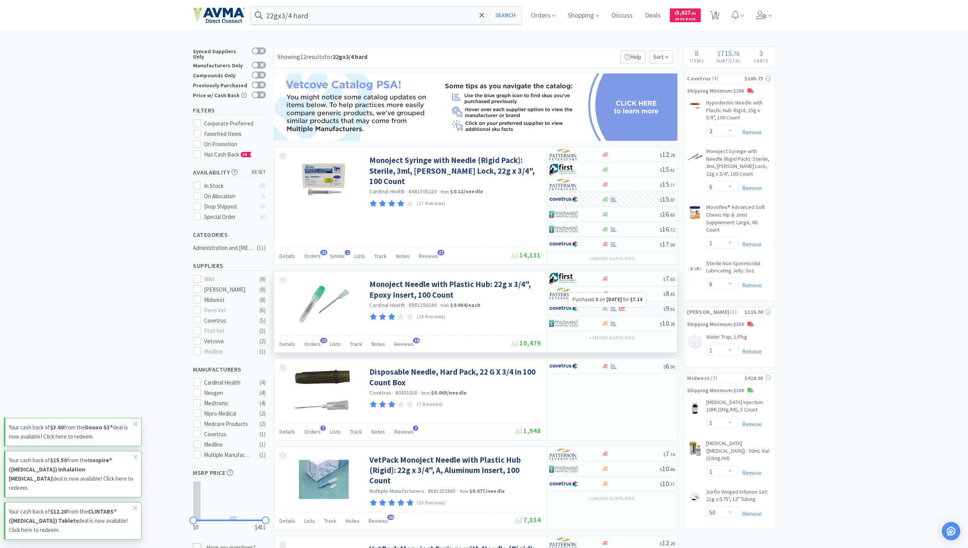
click at [615, 311] on icon at bounding box center [614, 308] width 6 height 5
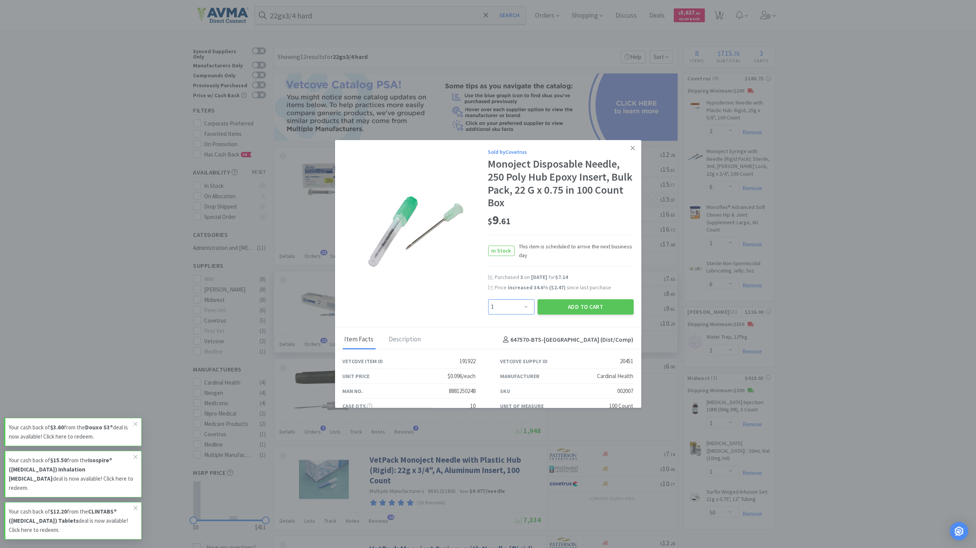
click at [518, 304] on select "Enter Quantity 1 2 3 4 5 6 7 8 9 10 11 12 13 14 15 16 17 18 19 20 Enter Quantity" at bounding box center [511, 306] width 46 height 15
select select "3"
click at [488, 299] on select "Enter Quantity 1 2 3 4 5 6 7 8 9 10 11 12 13 14 15 16 17 18 19 20 Enter Quantity" at bounding box center [511, 306] width 46 height 15
click at [607, 308] on button "Add to Cart" at bounding box center [586, 306] width 96 height 15
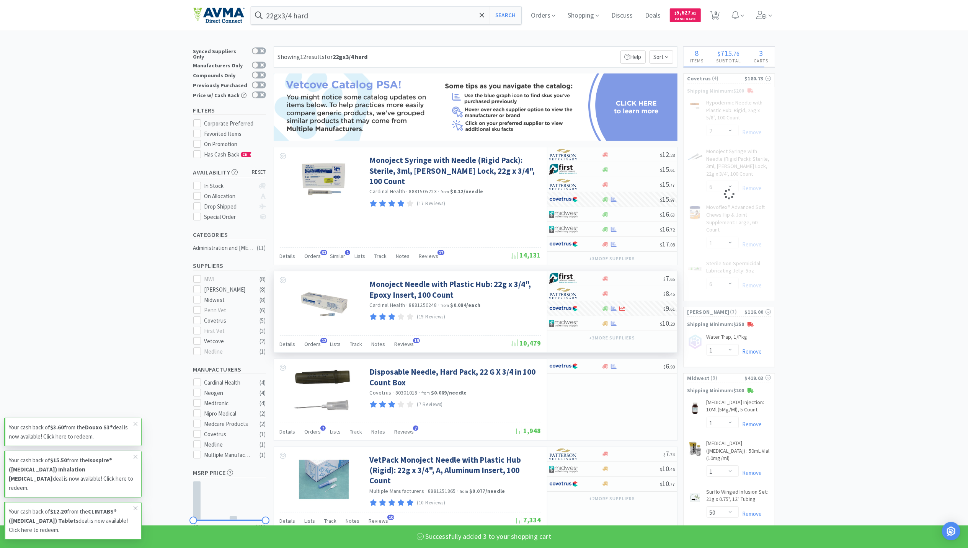
select select "3"
select select "6"
select select "1"
select select "6"
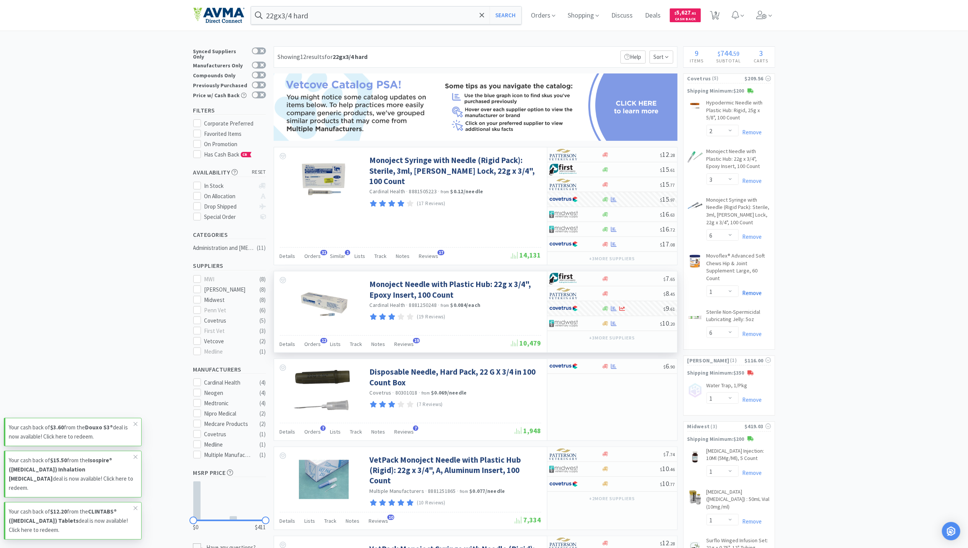
click at [757, 291] on link "Remove" at bounding box center [750, 292] width 23 height 7
select select "6"
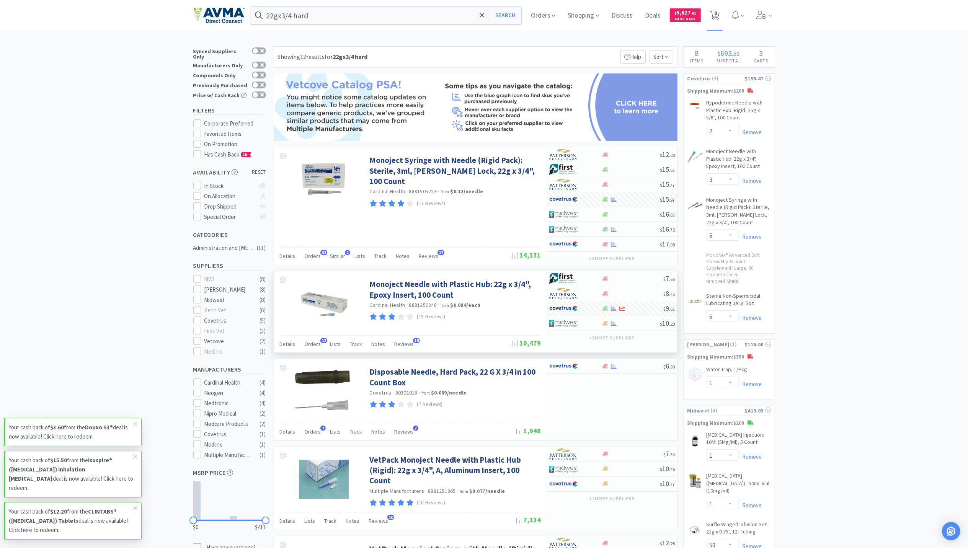
click at [717, 17] on span "8" at bounding box center [715, 13] width 3 height 31
select select "2"
select select "3"
select select "6"
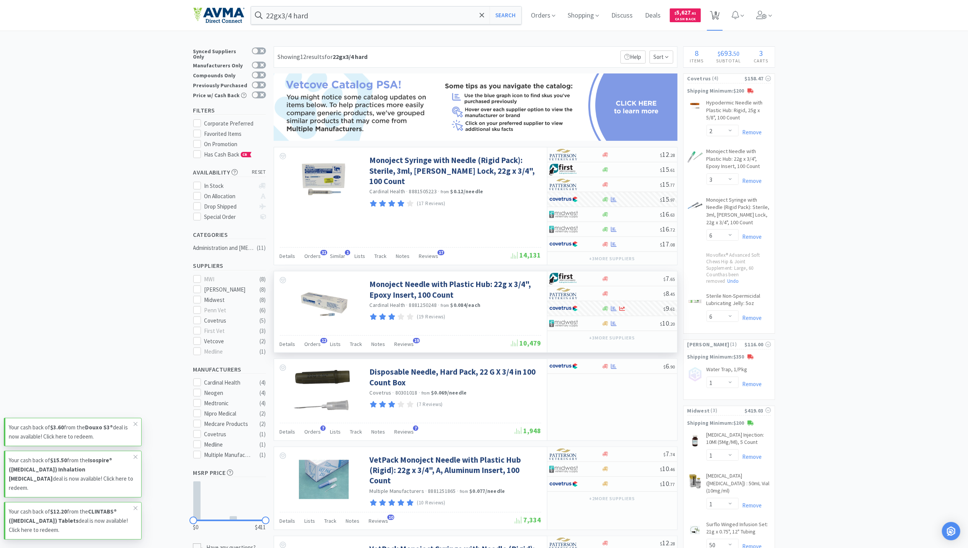
select select "1"
select select "50"
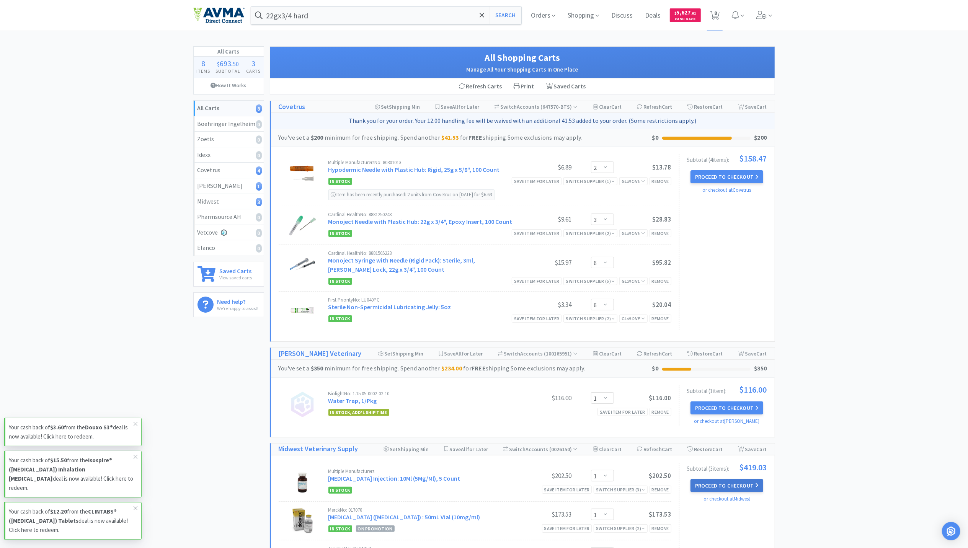
click at [711, 489] on button "Proceed to Checkout" at bounding box center [727, 485] width 73 height 13
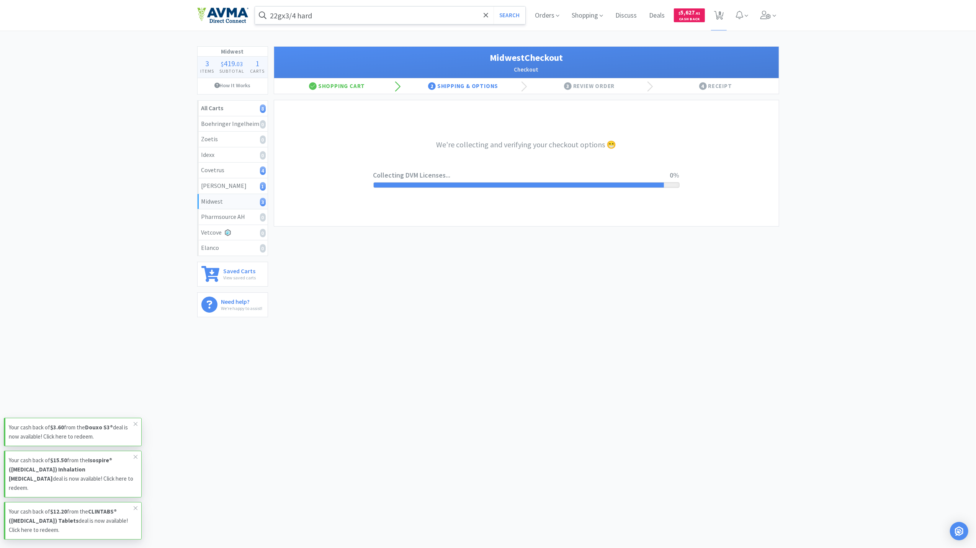
select select "3"
select select "0"
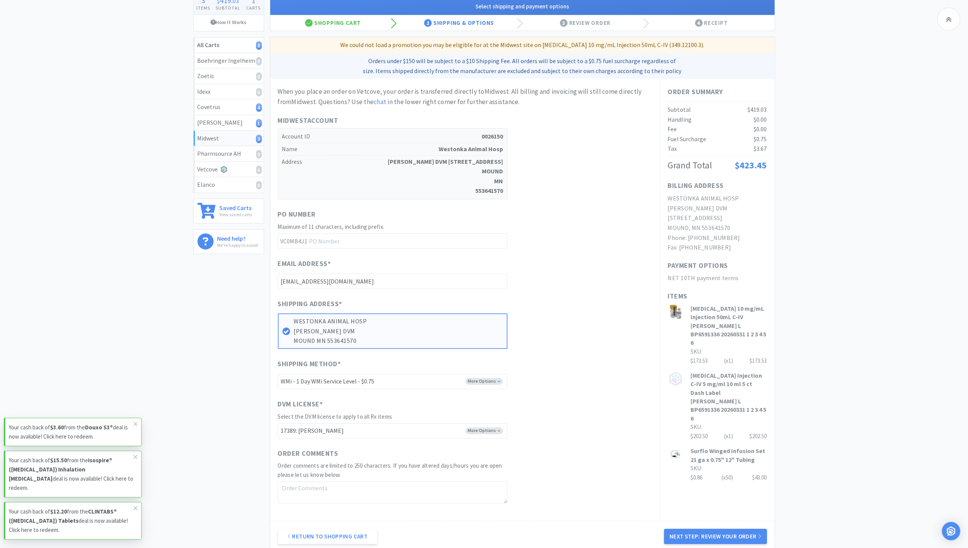
scroll to position [102, 0]
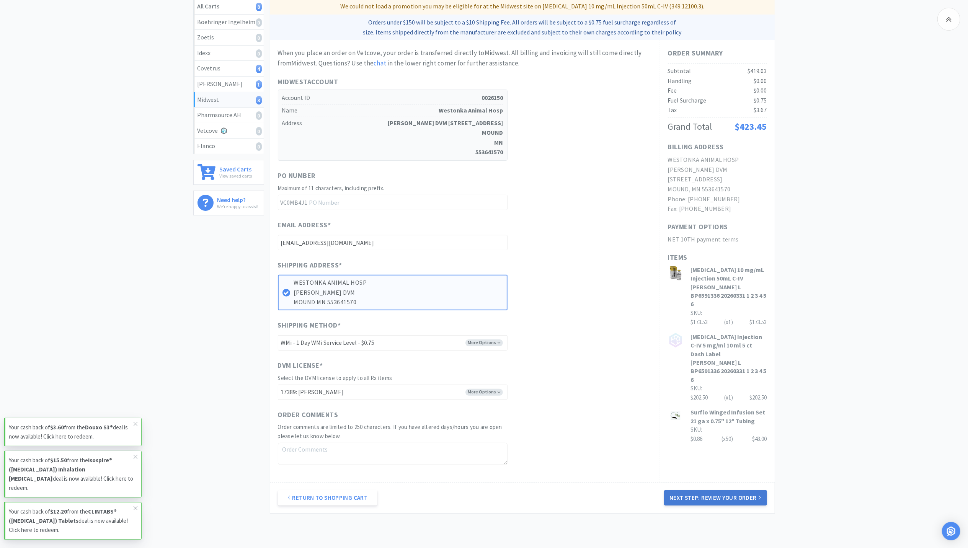
click at [701, 495] on button "Next Step: Review Your Order" at bounding box center [715, 497] width 103 height 15
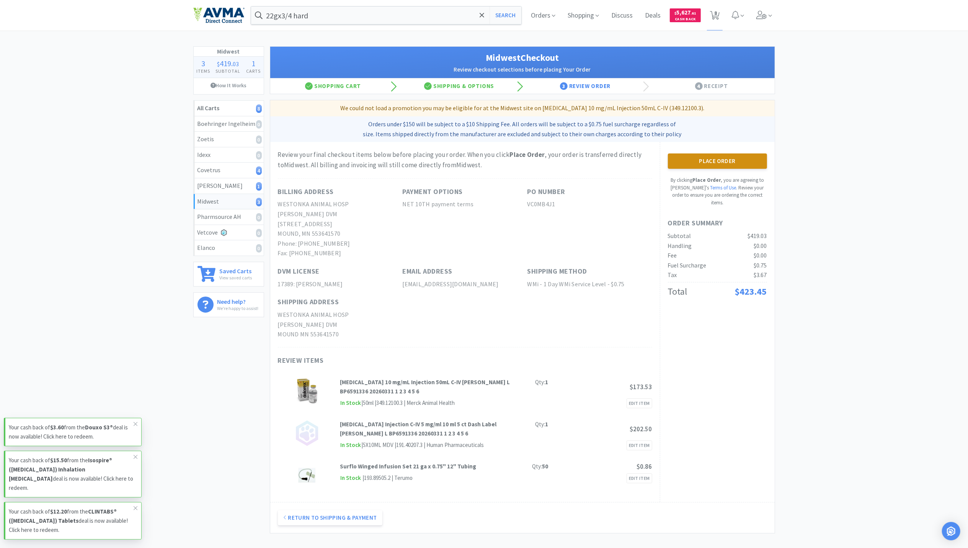
click at [728, 166] on button "Place Order" at bounding box center [717, 161] width 99 height 15
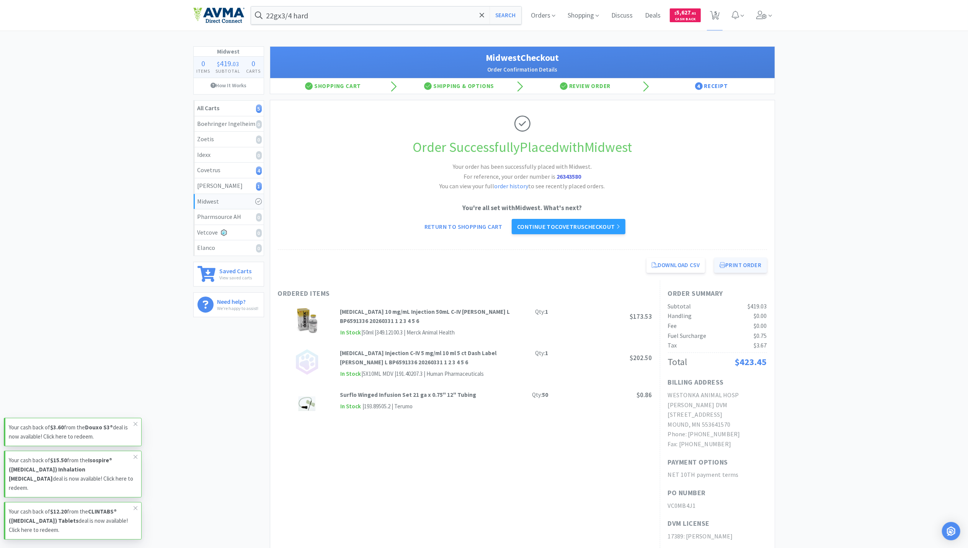
click at [754, 266] on button "Print Order" at bounding box center [740, 265] width 52 height 15
click at [211, 7] on img at bounding box center [218, 15] width 51 height 16
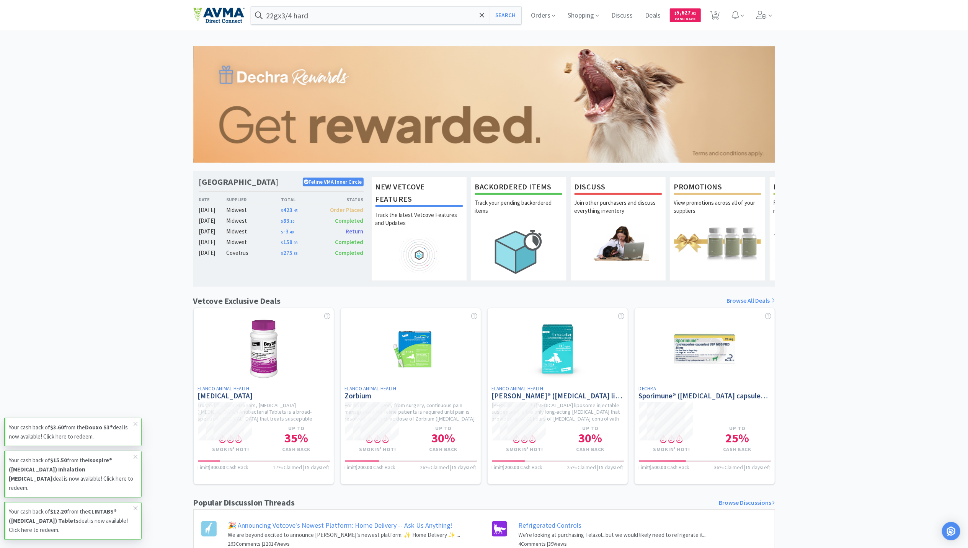
drag, startPoint x: 224, startPoint y: 2, endPoint x: 46, endPoint y: 54, distance: 185.6
click at [46, 54] on div "[GEOGRAPHIC_DATA] Feline VMA Inner Circle Date Supplier Total Status [DATE] Mid…" at bounding box center [484, 337] width 968 height 583
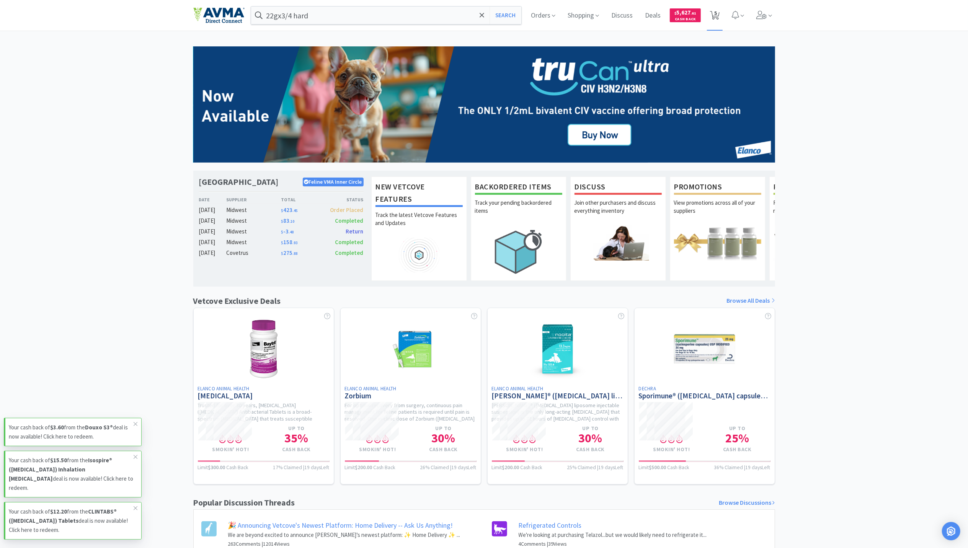
click at [720, 14] on span "5" at bounding box center [715, 15] width 16 height 31
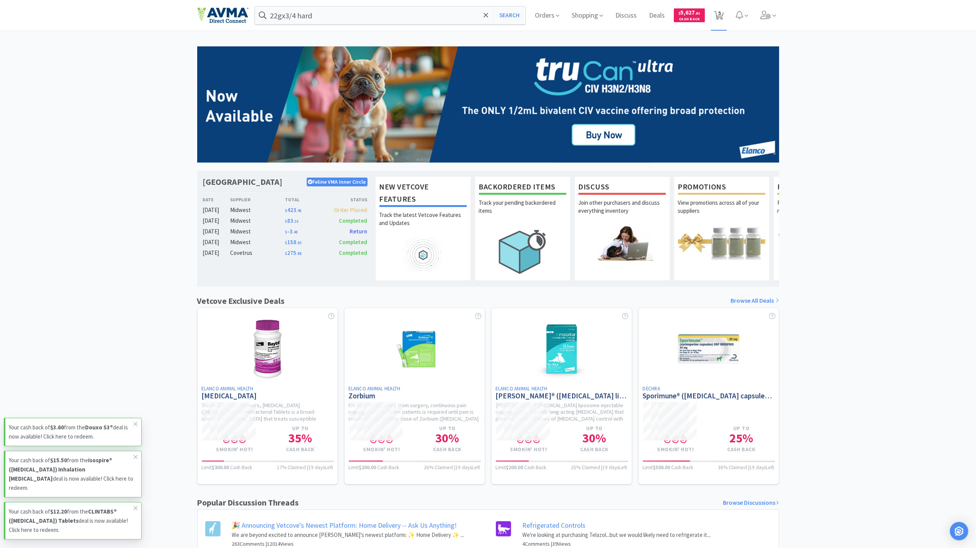
select select "2"
select select "3"
select select "6"
select select "1"
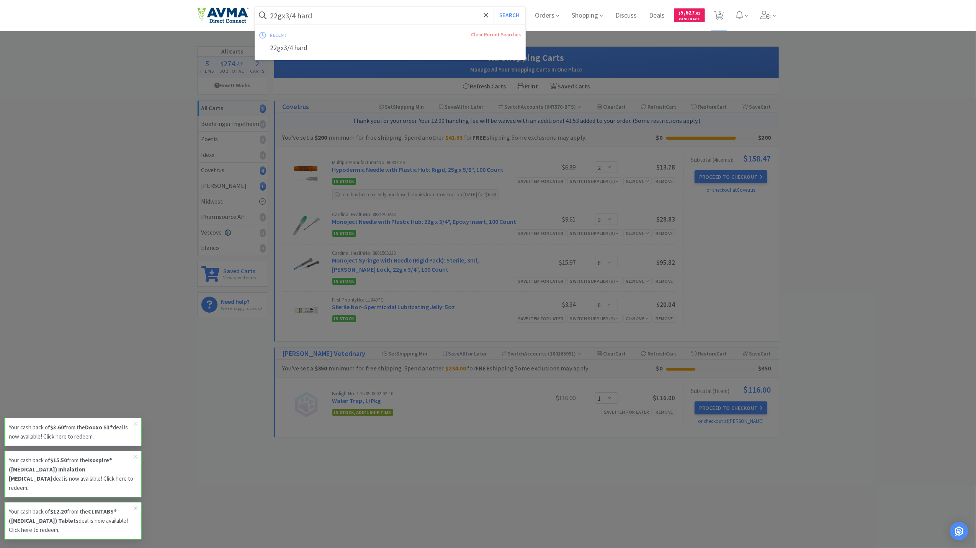
click at [345, 23] on input "22gx3/4 hard" at bounding box center [390, 16] width 271 height 18
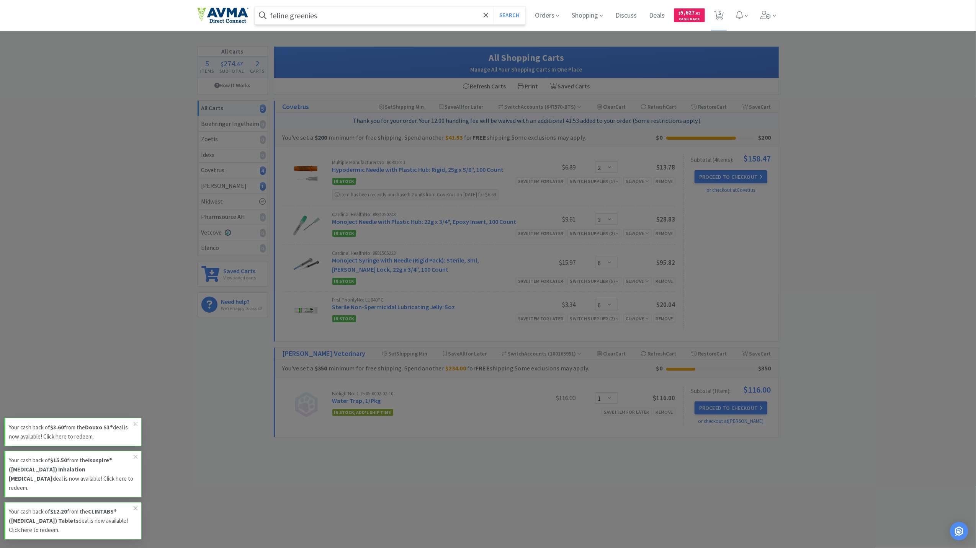
type input "feline greenies"
click at [494, 7] on button "Search" at bounding box center [510, 16] width 32 height 18
select select "2"
select select "3"
select select "6"
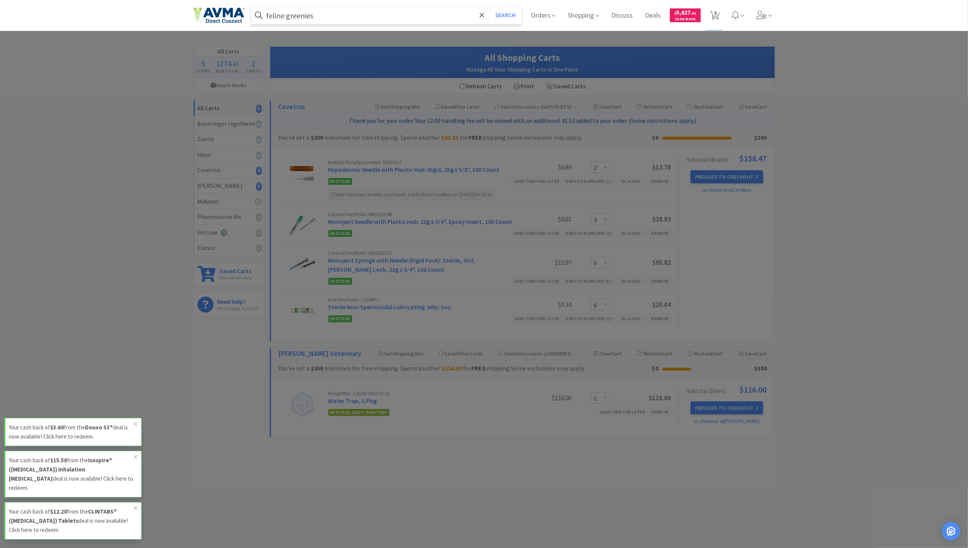
select select "6"
select select "1"
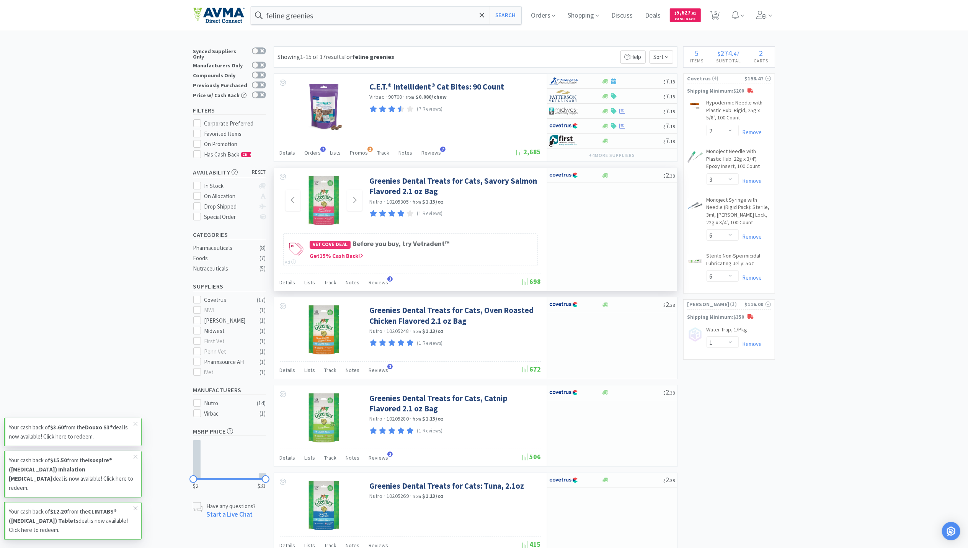
click at [319, 201] on img at bounding box center [324, 201] width 50 height 50
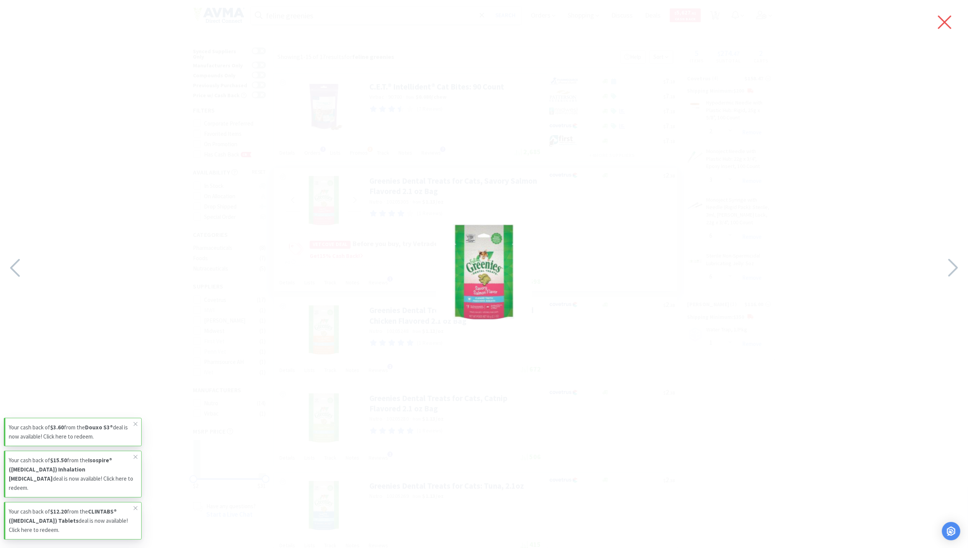
click at [950, 22] on icon at bounding box center [945, 21] width 16 height 21
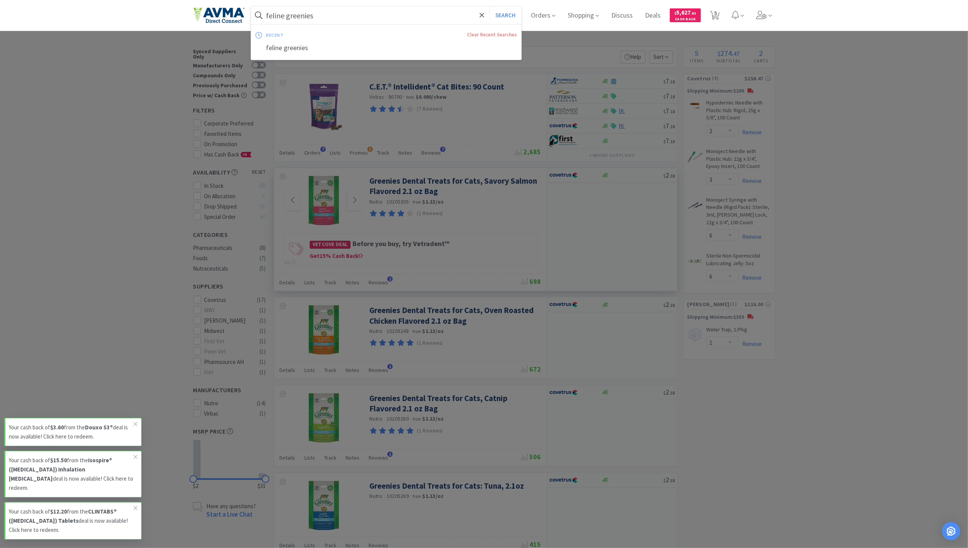
click at [316, 14] on input "feline greenies" at bounding box center [386, 16] width 271 height 18
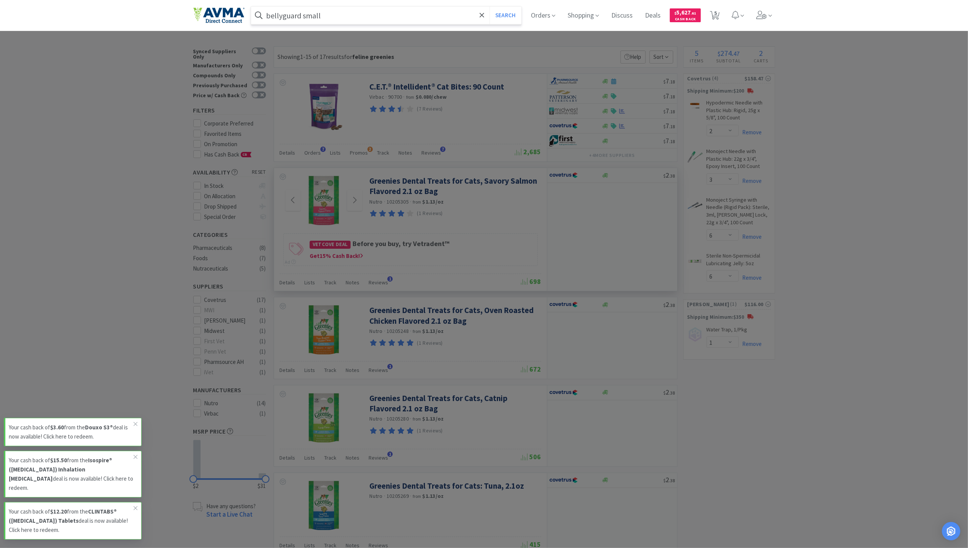
click at [490, 7] on button "Search" at bounding box center [506, 16] width 32 height 18
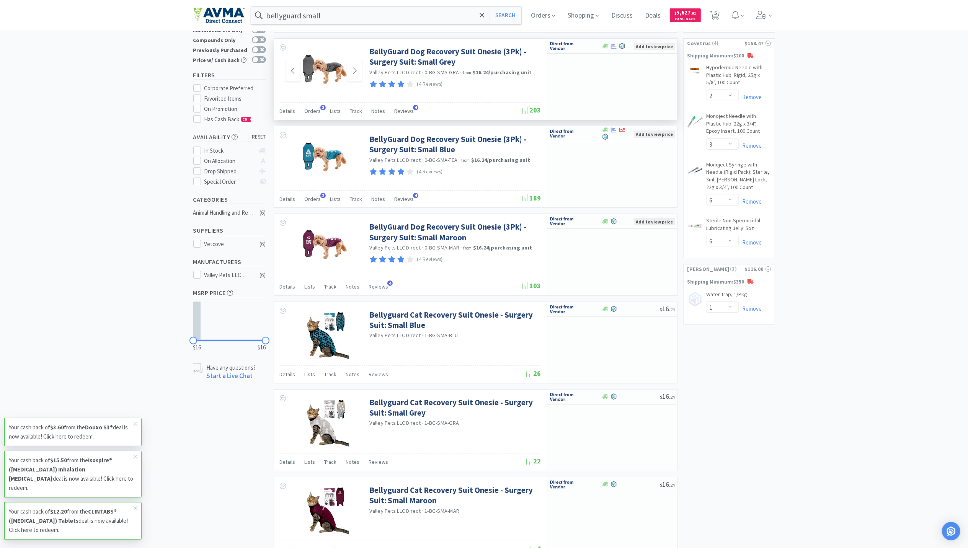
scroll to position [50, 0]
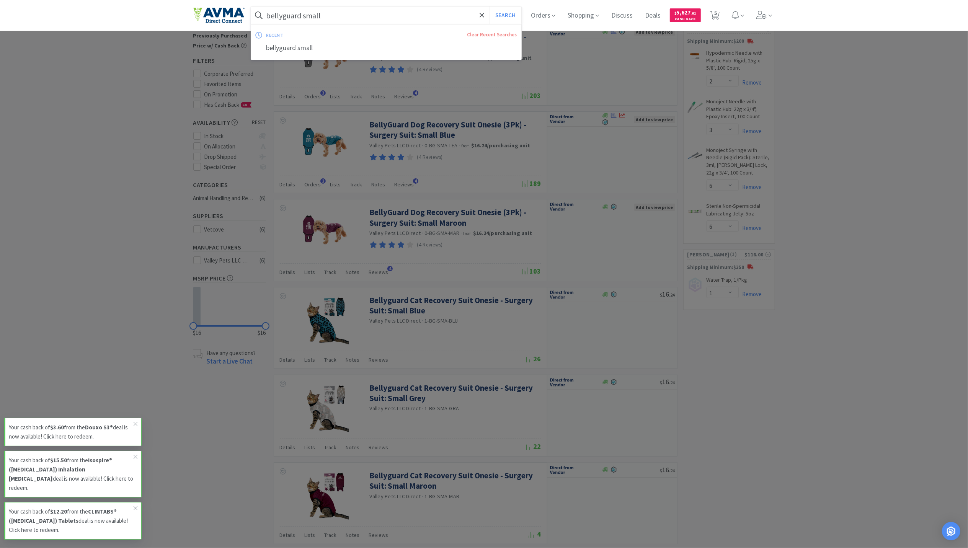
click at [365, 16] on input "bellyguard small" at bounding box center [386, 16] width 271 height 18
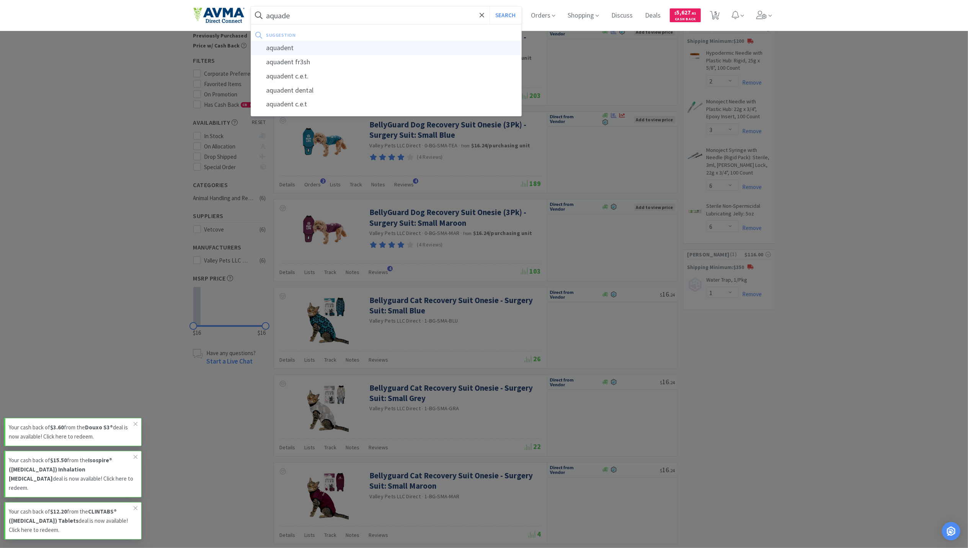
click at [316, 47] on div "aquadent" at bounding box center [386, 48] width 271 height 14
type input "aquadent"
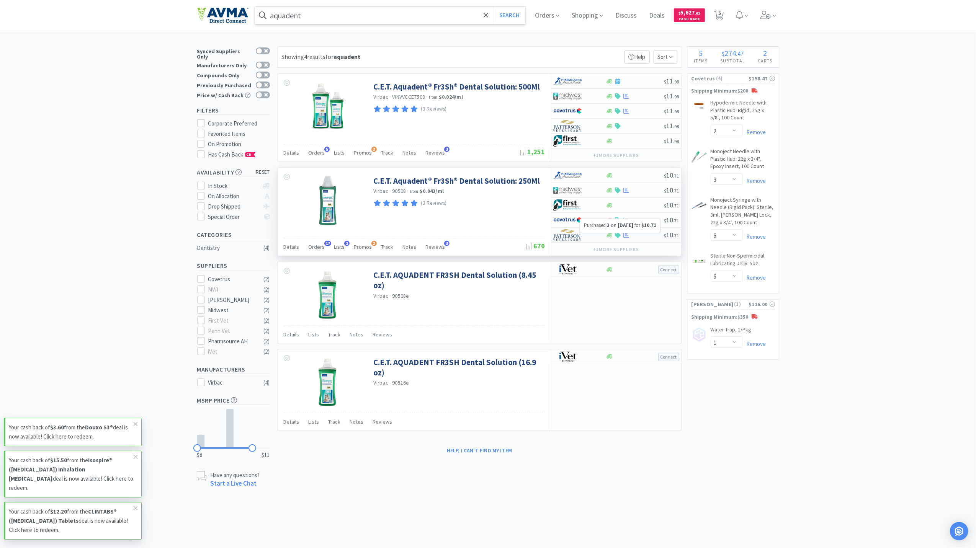
click at [623, 238] on icon at bounding box center [626, 235] width 6 height 6
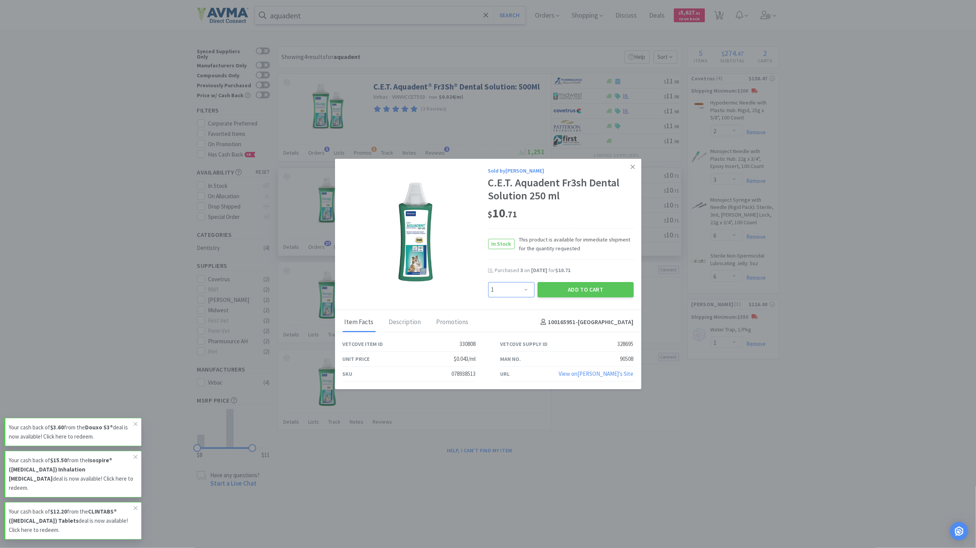
click at [526, 288] on select "Enter Quantity 1 2 3 4 5 6 7 8 9 10 11 12 13 14 15 16 17 18 19 20 Enter Quantity" at bounding box center [511, 289] width 46 height 15
select select "3"
click at [488, 282] on select "Enter Quantity 1 2 3 4 5 6 7 8 9 10 11 12 13 14 15 16 17 18 19 20 Enter Quantity" at bounding box center [511, 289] width 46 height 15
click at [593, 289] on button "Add to Cart" at bounding box center [586, 289] width 96 height 15
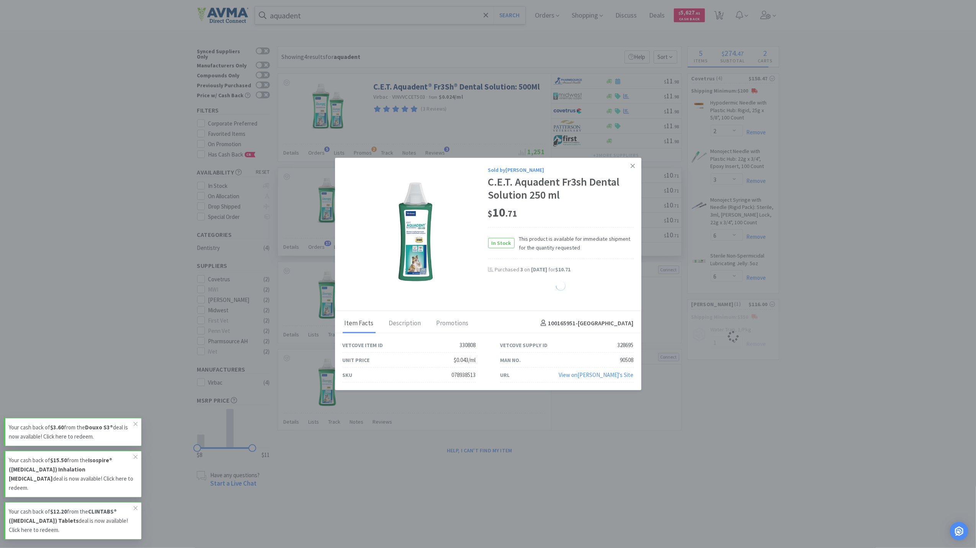
select select "3"
select select "1"
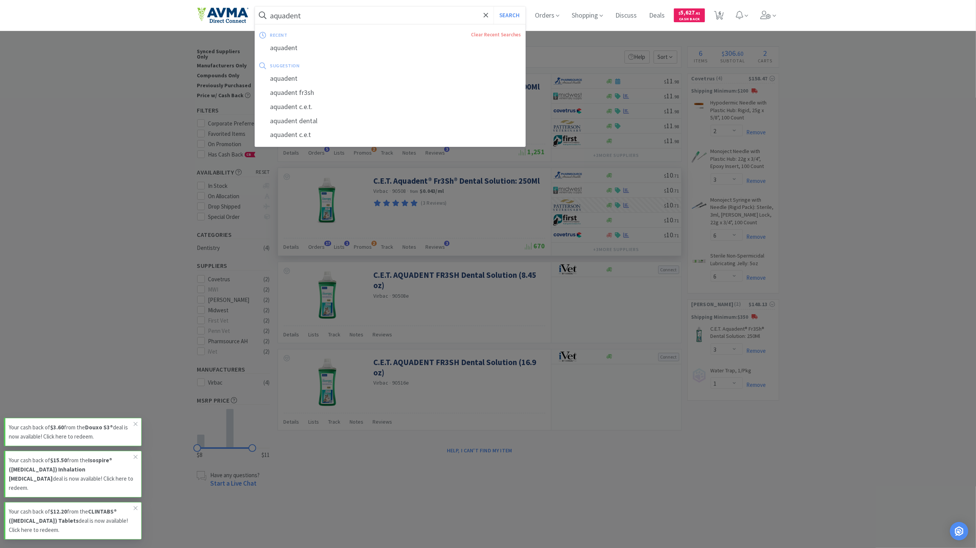
click at [304, 14] on input "aquadent" at bounding box center [390, 16] width 271 height 18
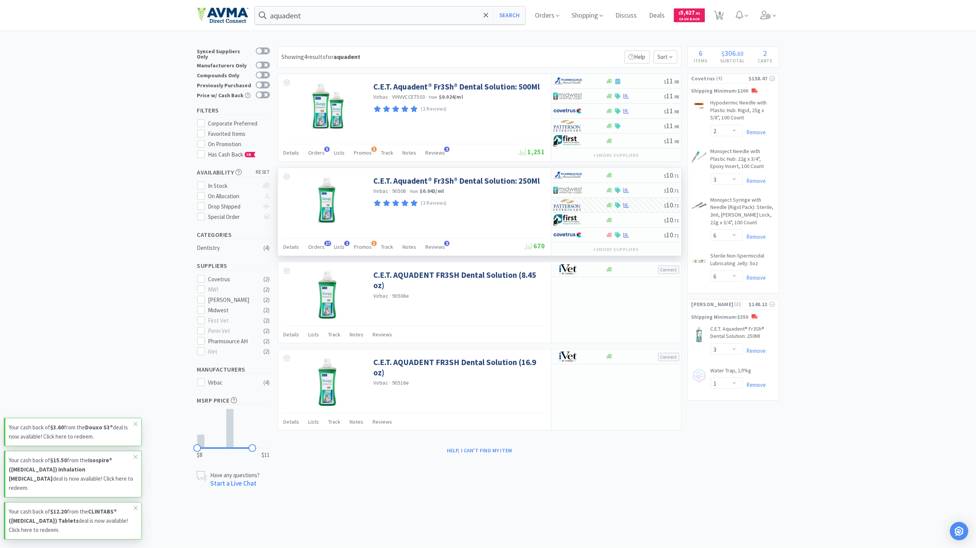
click at [117, 119] on div at bounding box center [488, 274] width 976 height 548
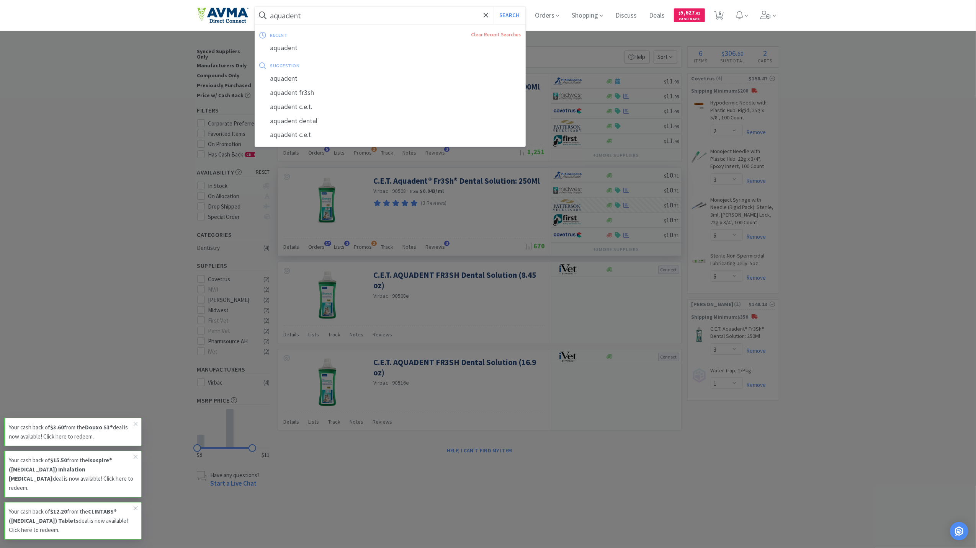
click at [306, 14] on input "aquadent" at bounding box center [390, 16] width 271 height 18
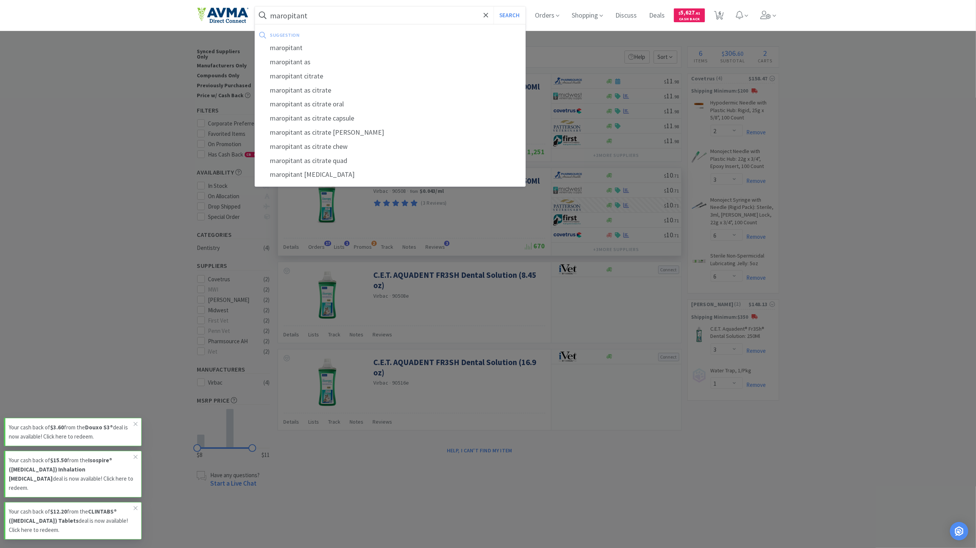
type input "maropitant"
click at [494, 7] on button "Search" at bounding box center [510, 16] width 32 height 18
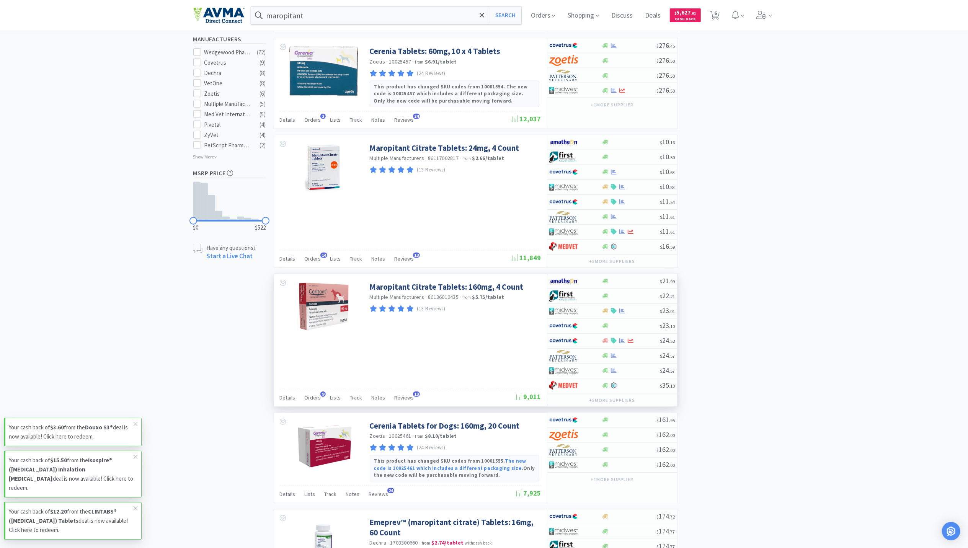
scroll to position [459, 0]
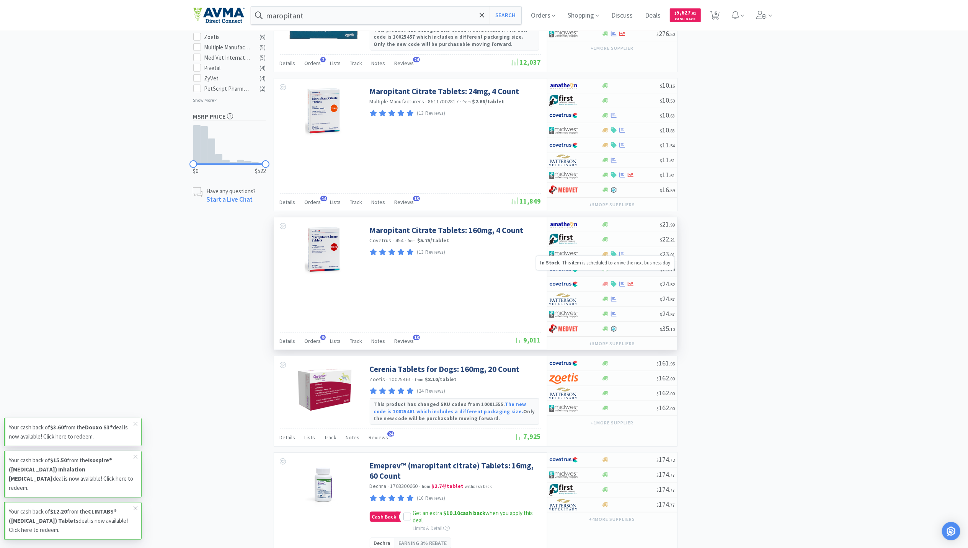
click at [607, 272] on icon at bounding box center [606, 269] width 6 height 6
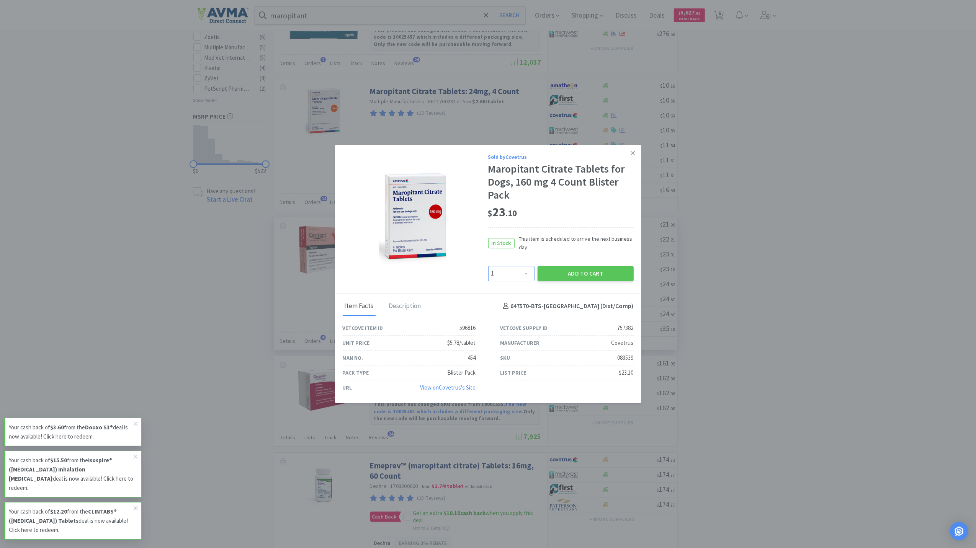
click at [523, 273] on select "Enter Quantity 1 2 3 4 5 6 7 8 9 10 11 12 13 14 15 16 17 18 19 20 Enter Quantity" at bounding box center [511, 273] width 46 height 15
select select "3"
click at [488, 266] on select "Enter Quantity 1 2 3 4 5 6 7 8 9 10 11 12 13 14 15 16 17 18 19 20 Enter Quantity" at bounding box center [511, 273] width 46 height 15
click at [592, 276] on button "Add to Cart" at bounding box center [586, 273] width 96 height 15
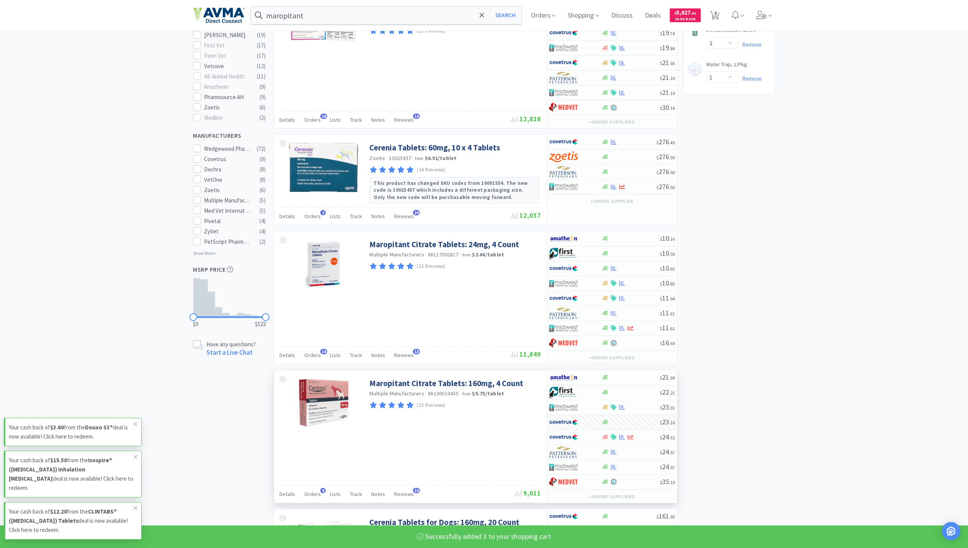
select select "3"
select select "6"
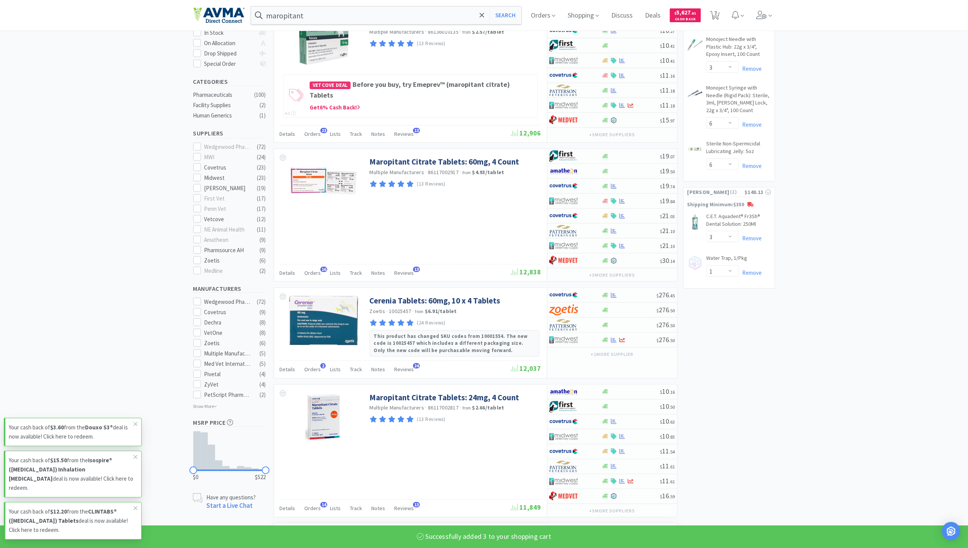
scroll to position [0, 0]
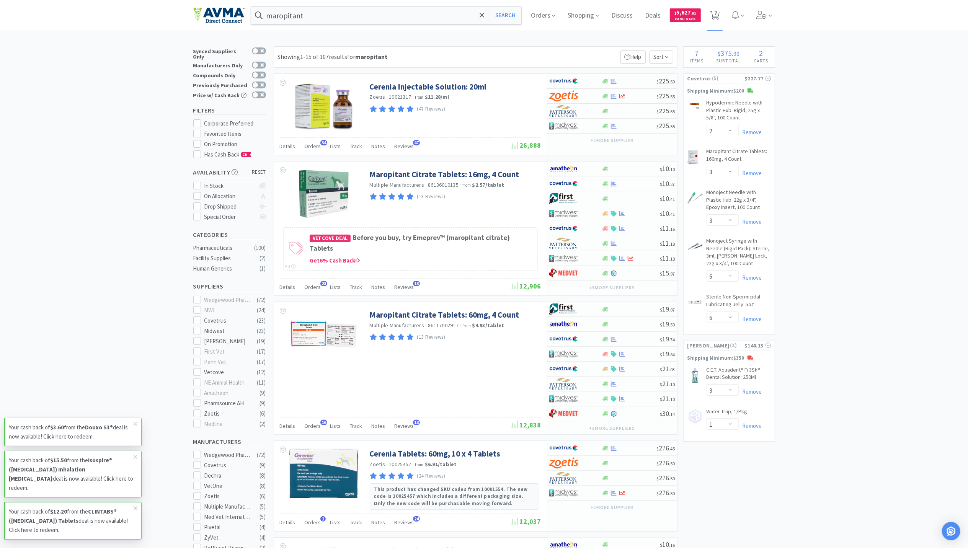
click at [717, 15] on icon at bounding box center [715, 15] width 10 height 8
select select "2"
select select "3"
select select "6"
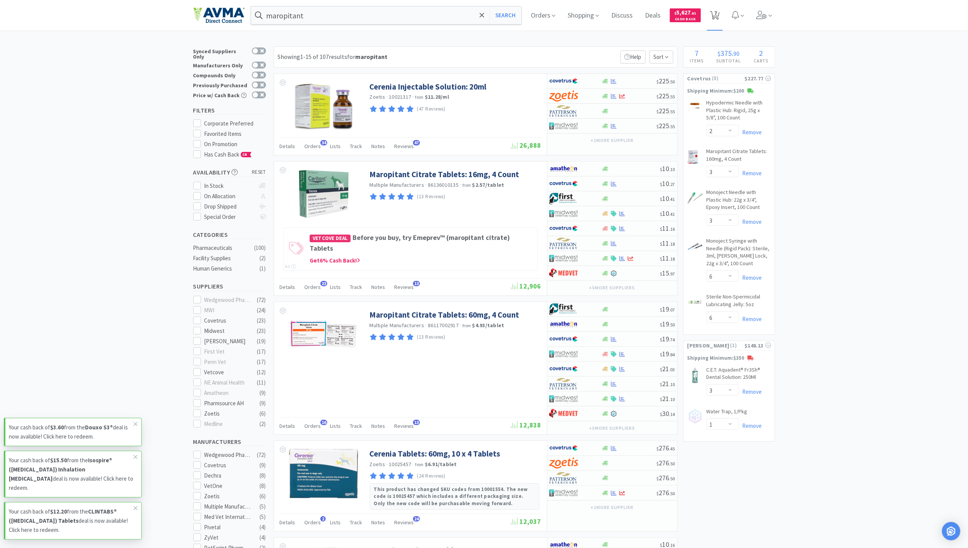
select select "6"
select select "3"
select select "1"
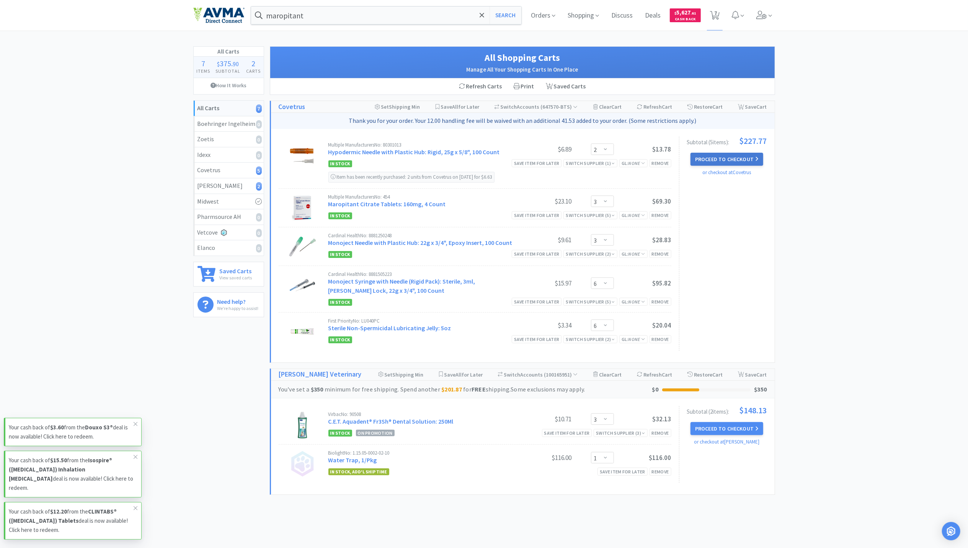
click at [743, 163] on button "Proceed to Checkout" at bounding box center [727, 159] width 73 height 13
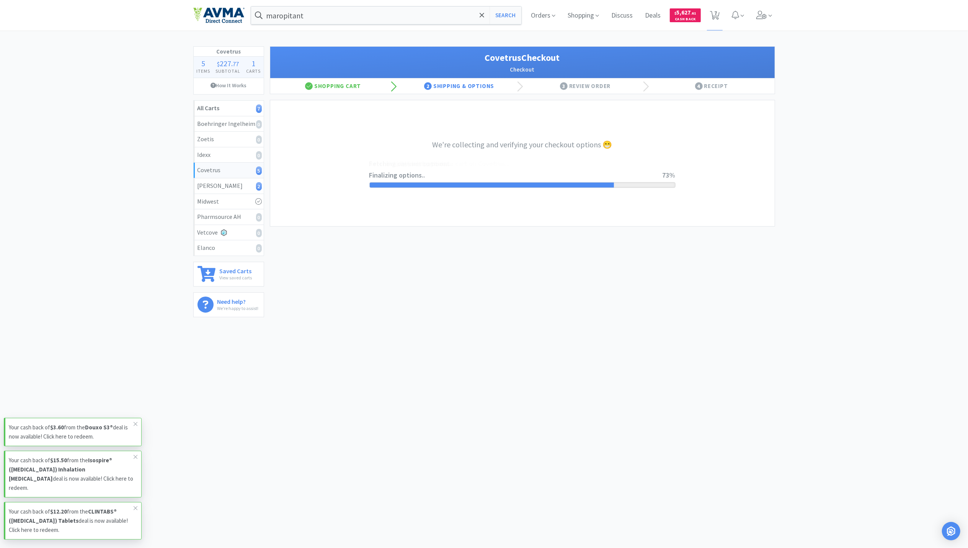
select select "ACCOUNT"
select select "cvt-standard-net"
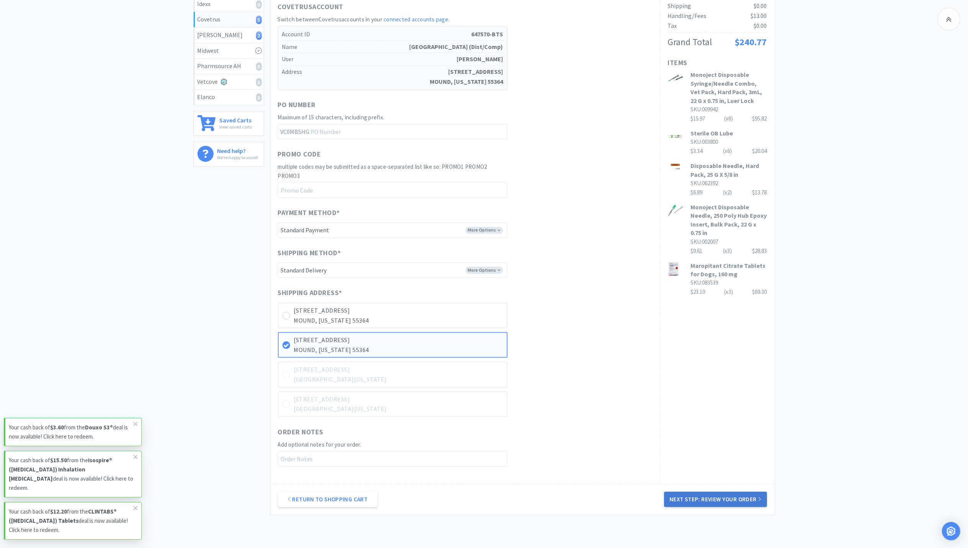
scroll to position [153, 0]
click at [733, 495] on button "Next Step: Review Your Order" at bounding box center [715, 497] width 103 height 15
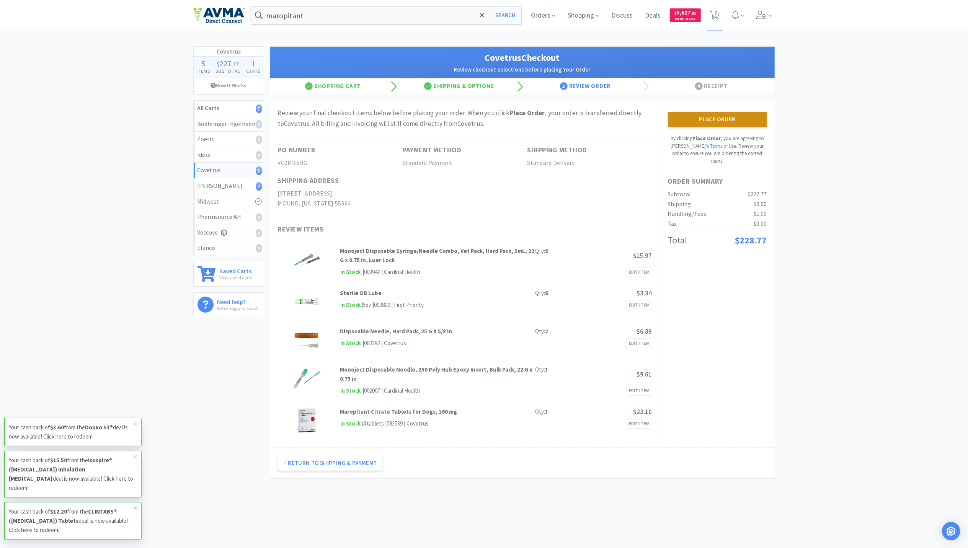
click at [725, 120] on button "Place Order" at bounding box center [717, 119] width 99 height 15
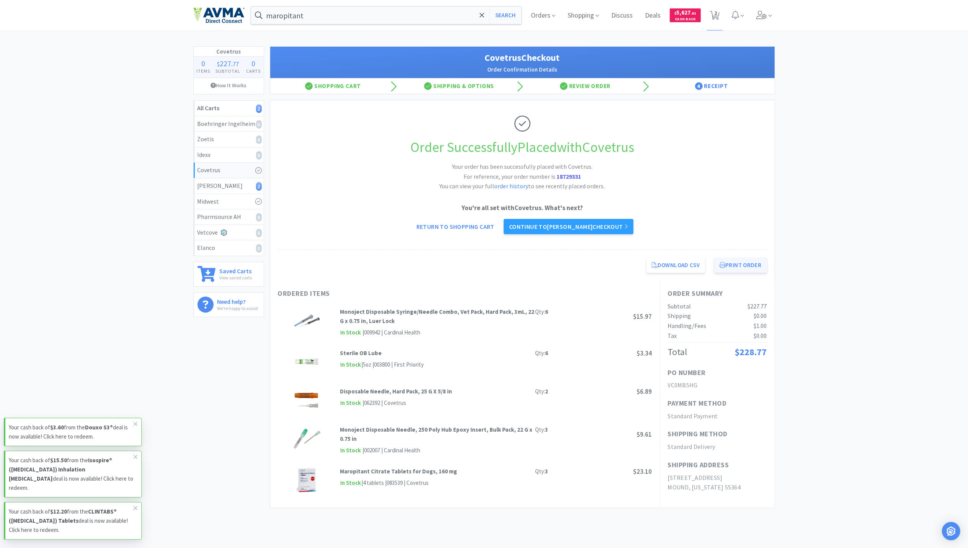
click at [750, 269] on button "Print Order" at bounding box center [740, 265] width 52 height 15
click at [754, 268] on button "Print Order" at bounding box center [740, 265] width 52 height 15
